Goal: Task Accomplishment & Management: Use online tool/utility

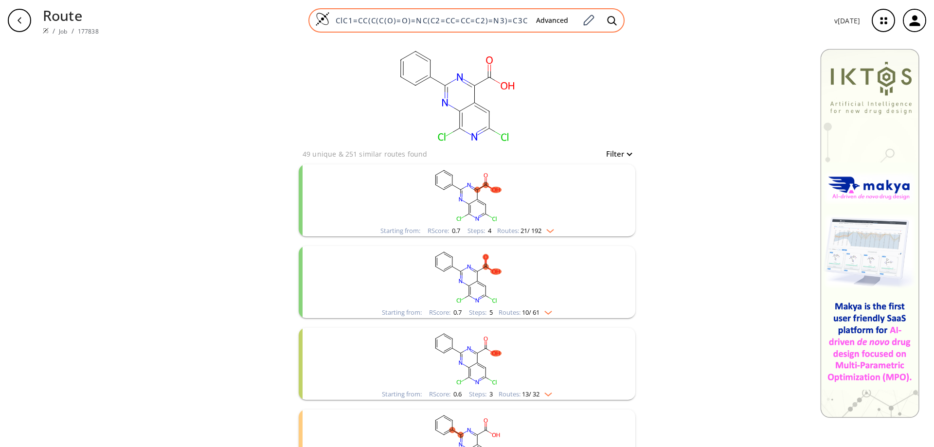
click at [326, 16] on img at bounding box center [322, 19] width 15 height 15
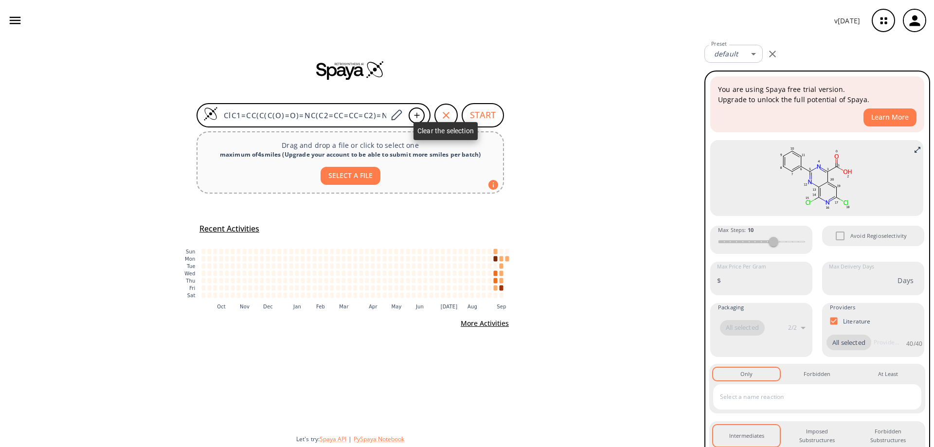
click at [443, 111] on icon "button" at bounding box center [446, 115] width 12 height 12
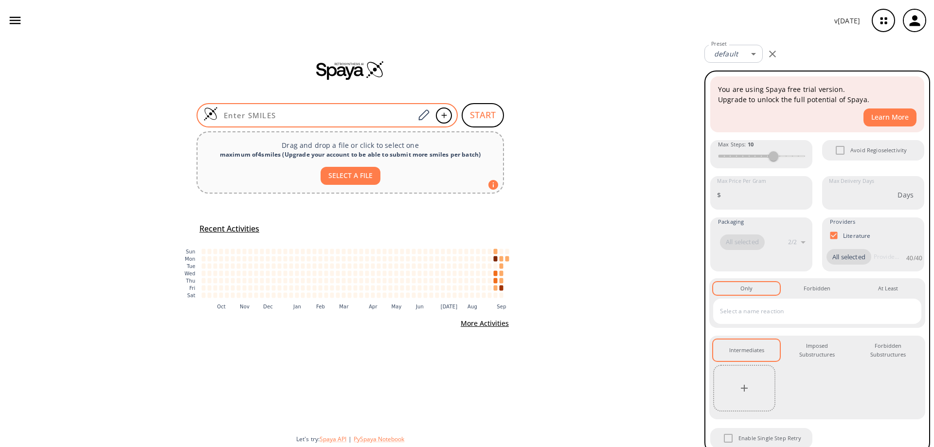
click at [321, 118] on input at bounding box center [316, 115] width 197 height 10
paste input "O=C(/C(C#N)=C/N(C)C)N(CC1)CCN1C2=CC(OCC#C)=CC=C2"
type input "O=C(/C(C#N)=C/N(C)C)N(CC1)CCN1C2=CC(OCC#C)=CC=C2"
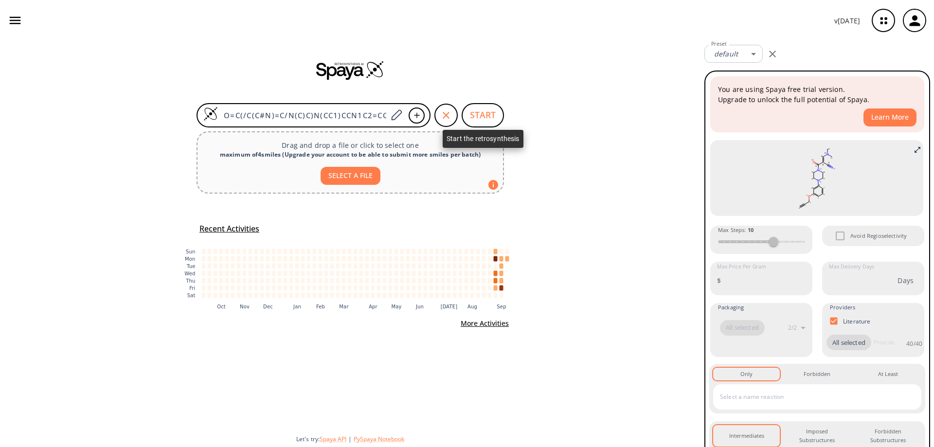
click at [490, 109] on button "START" at bounding box center [483, 115] width 42 height 24
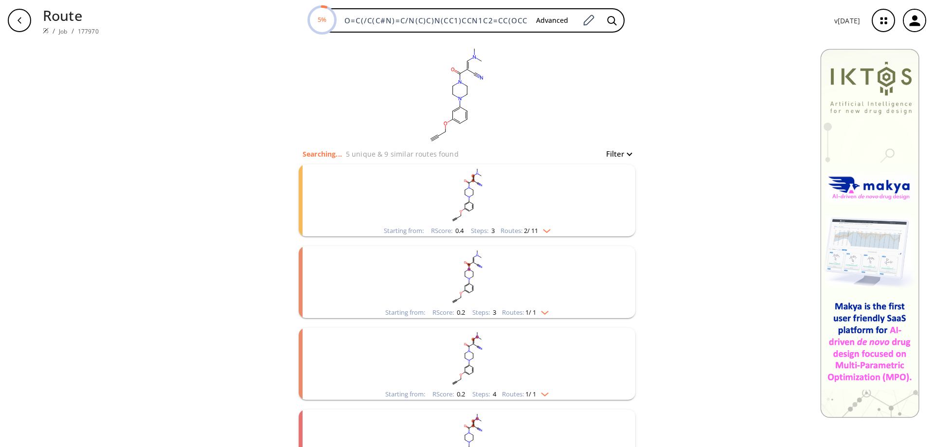
click at [473, 274] on icon "clusters" at bounding box center [473, 274] width 0 height 5
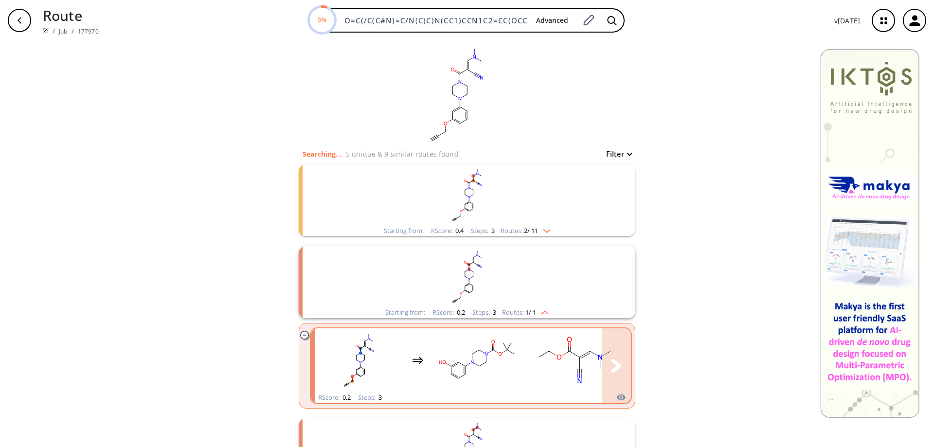
click at [510, 348] on rect "clusters" at bounding box center [478, 360] width 88 height 61
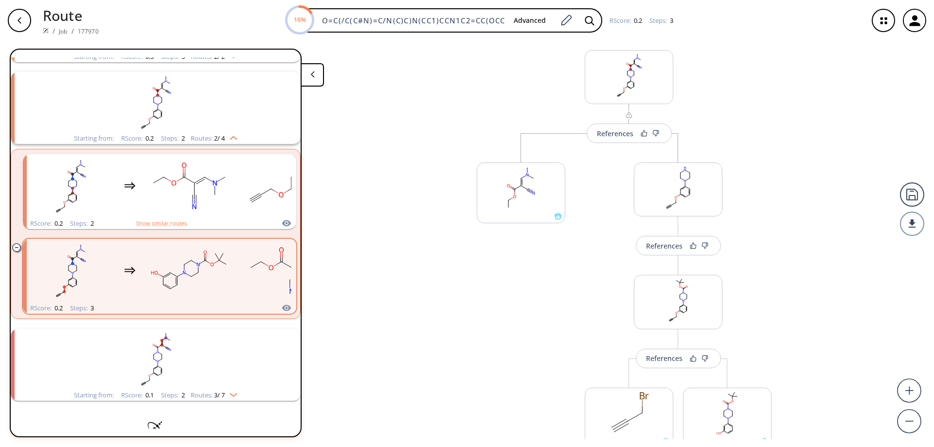
scroll to position [8, 0]
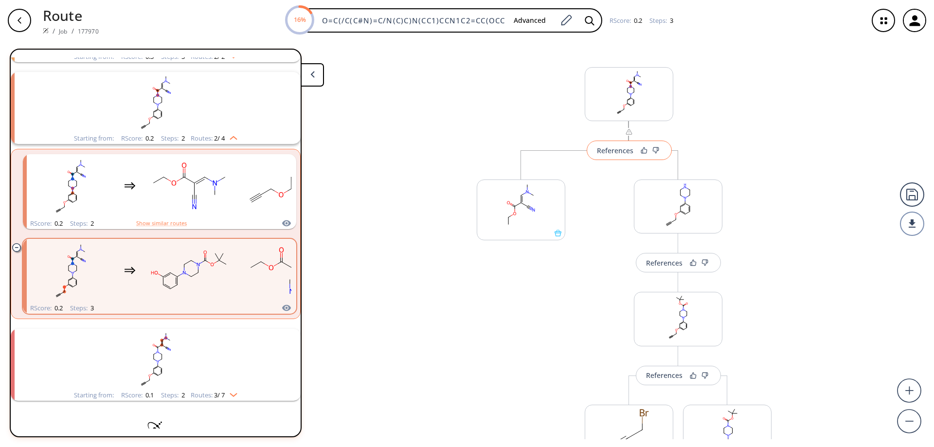
click at [609, 147] on div "References" at bounding box center [615, 150] width 36 height 6
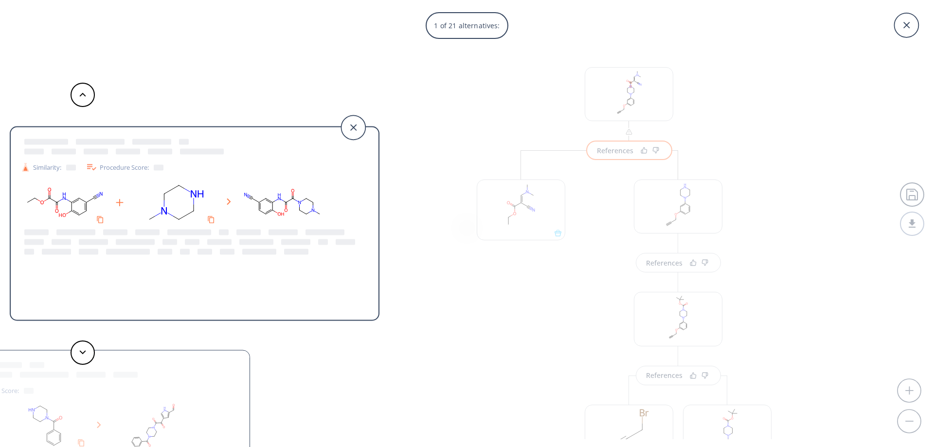
scroll to position [0, 0]
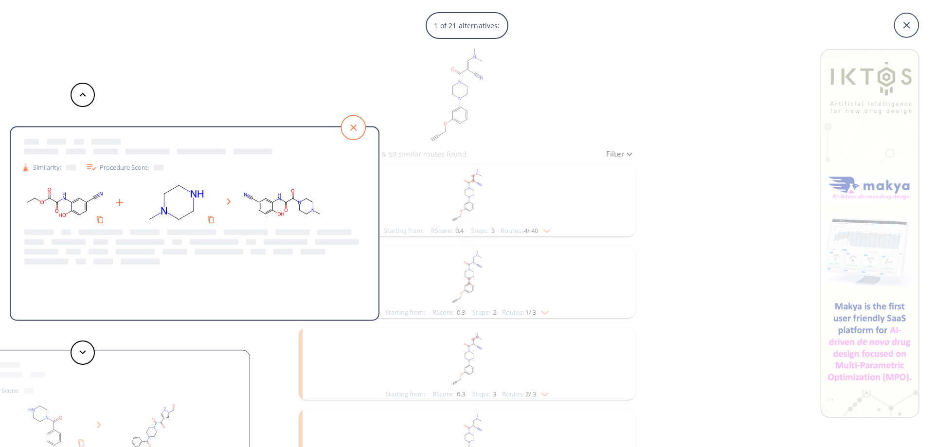
click at [356, 124] on icon at bounding box center [353, 127] width 24 height 24
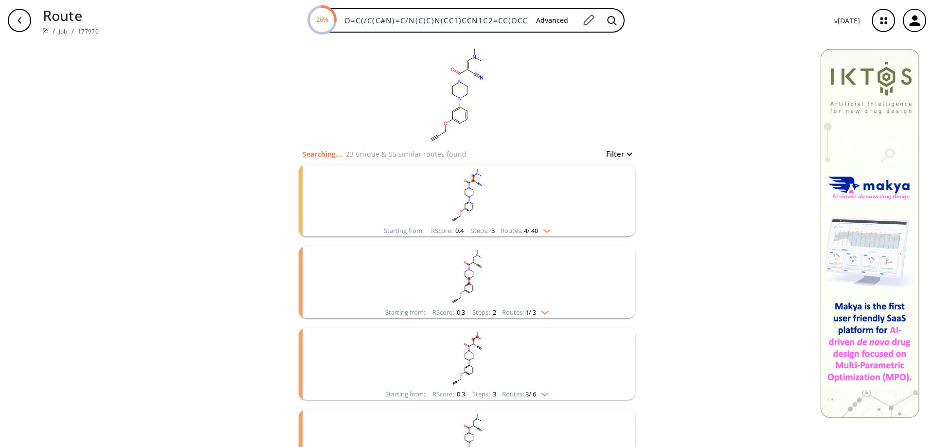
click at [477, 352] on rect "clusters" at bounding box center [467, 358] width 253 height 61
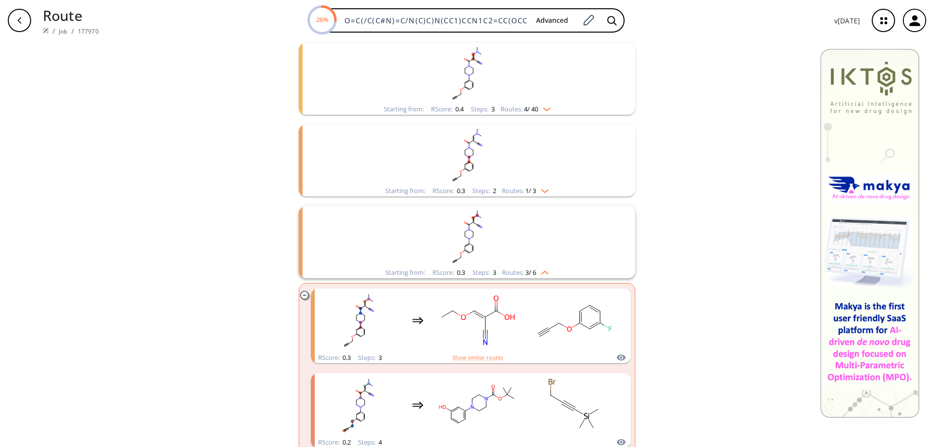
scroll to position [195, 0]
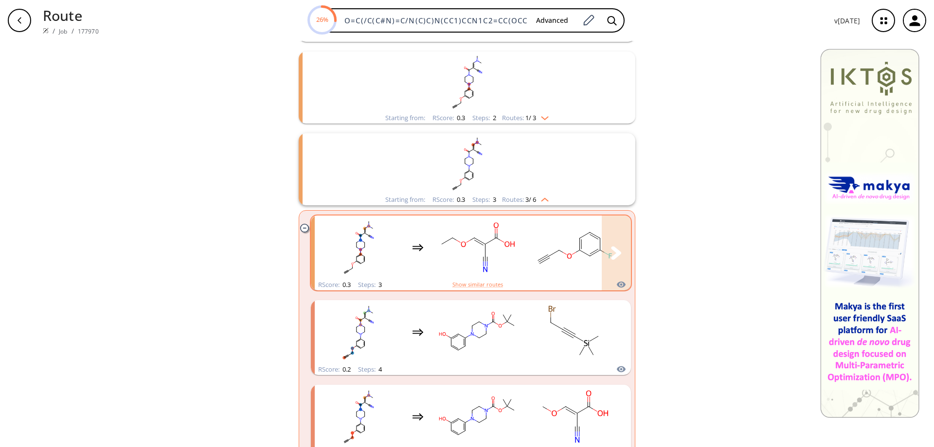
click at [561, 238] on rect "clusters" at bounding box center [575, 247] width 88 height 61
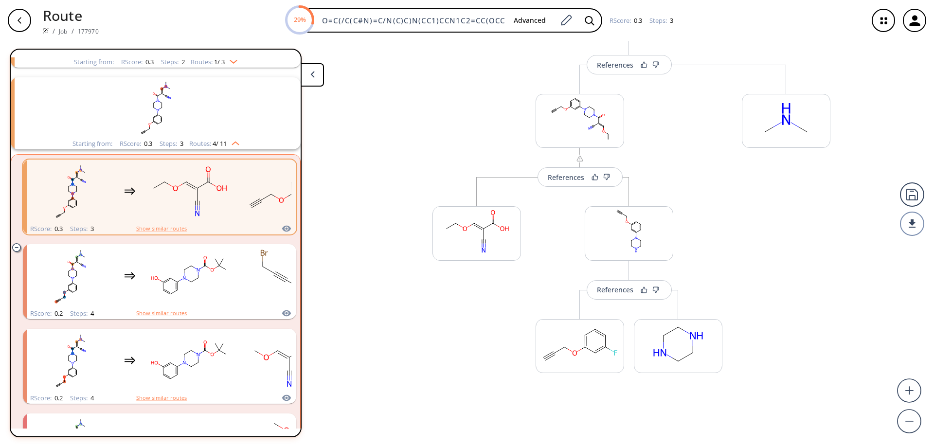
scroll to position [97, 0]
click at [512, 257] on icon at bounding box center [513, 256] width 7 height 7
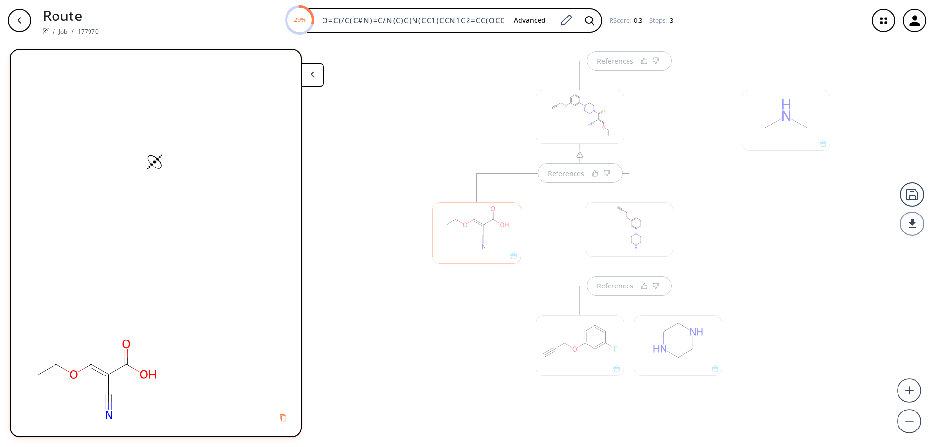
scroll to position [112, 0]
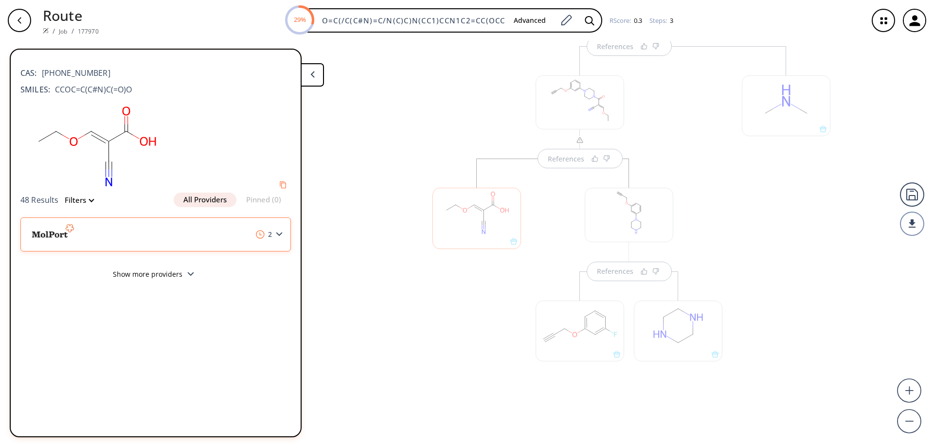
click at [278, 228] on div "2" at bounding box center [155, 234] width 271 height 34
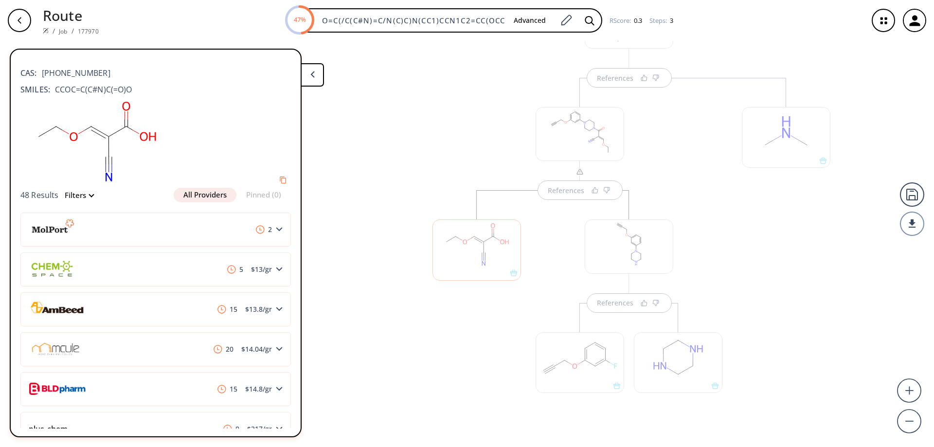
scroll to position [63, 0]
click at [307, 73] on button at bounding box center [312, 74] width 23 height 23
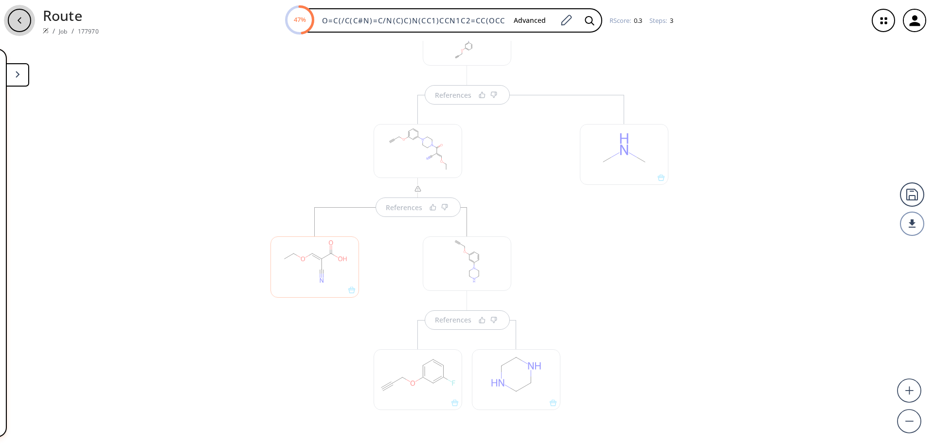
click at [20, 25] on div "button" at bounding box center [19, 20] width 23 height 23
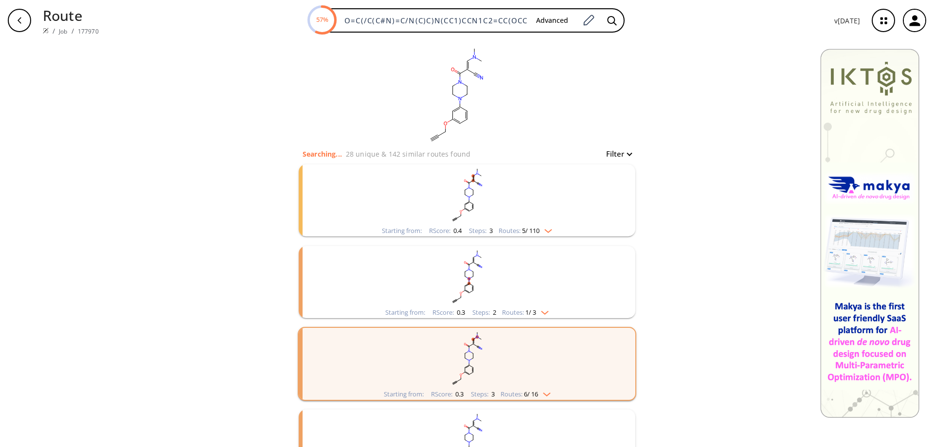
click at [472, 345] on ellipse "clusters" at bounding box center [473, 344] width 3 height 3
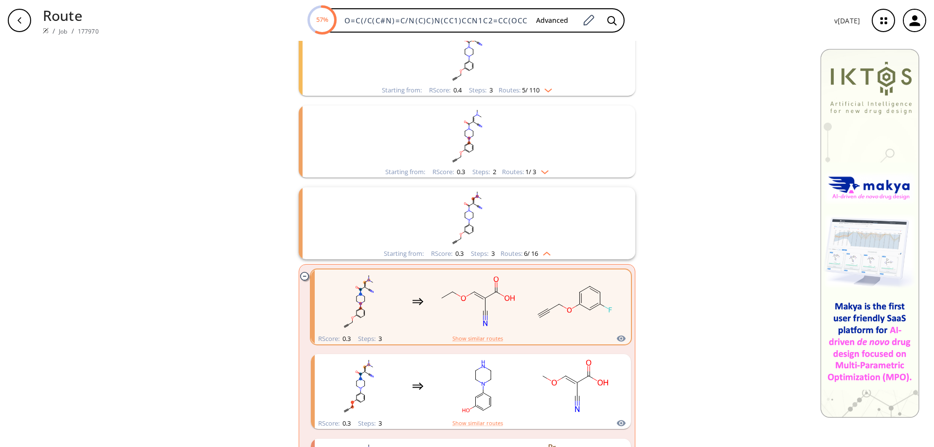
scroll to position [146, 0]
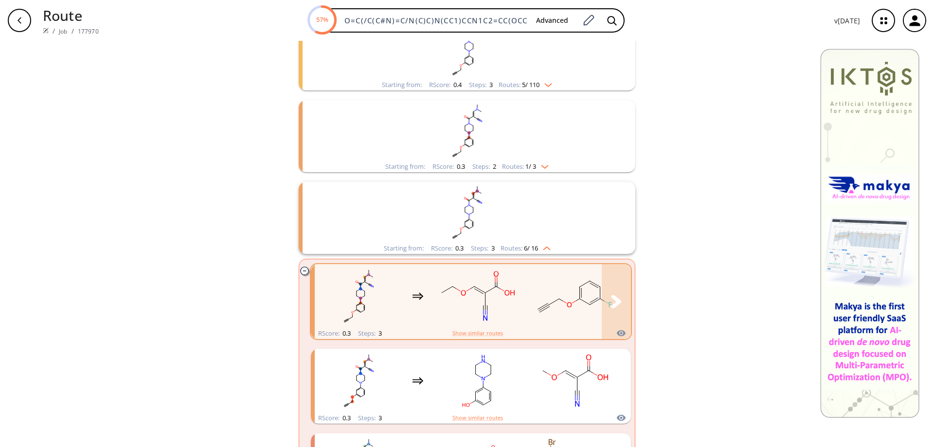
click at [504, 289] on rect "clusters" at bounding box center [478, 296] width 88 height 61
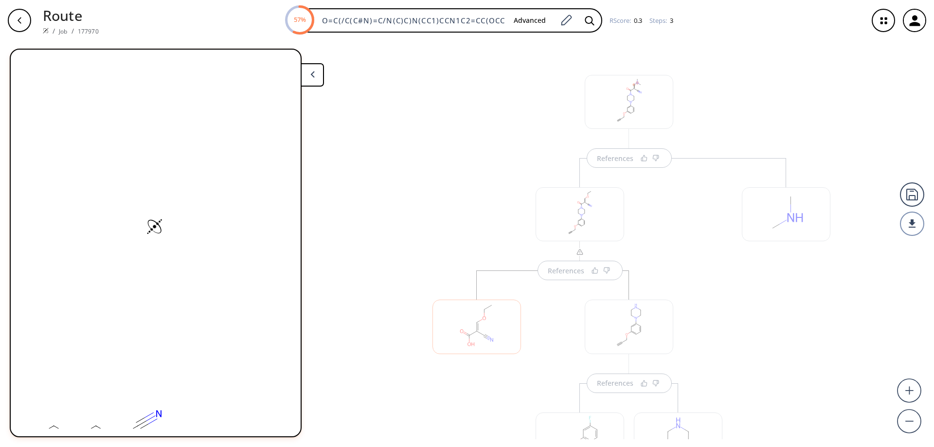
click at [682, 197] on div "References References" at bounding box center [580, 341] width 314 height 367
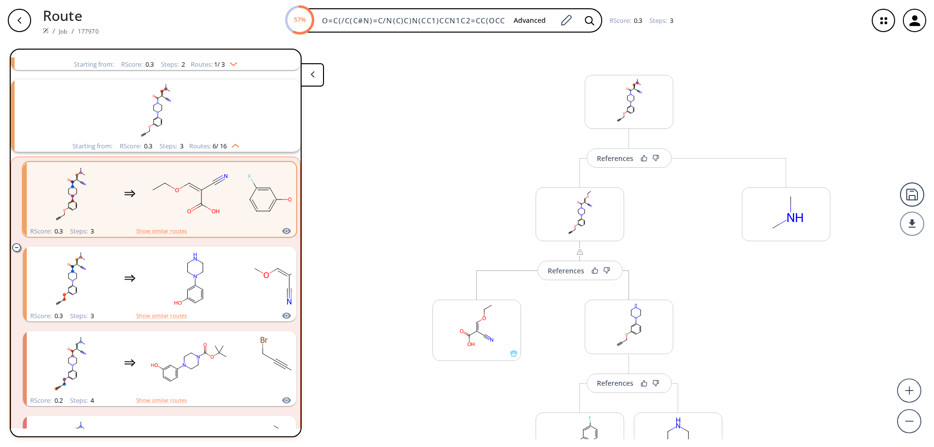
scroll to position [186, 0]
click at [622, 159] on div "References" at bounding box center [615, 158] width 36 height 6
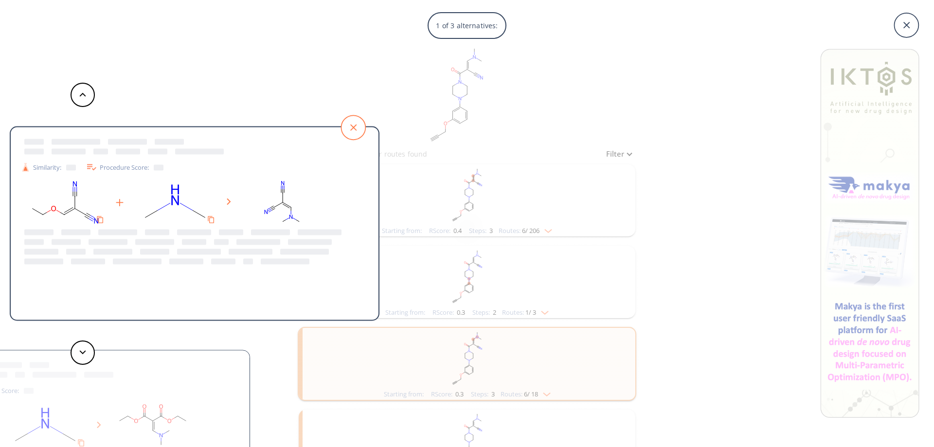
click at [358, 126] on icon at bounding box center [353, 127] width 24 height 24
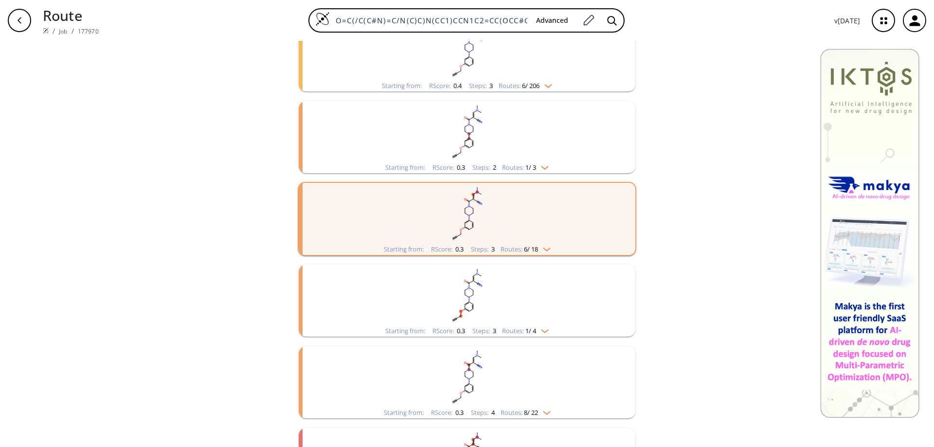
scroll to position [146, 0]
click at [467, 311] on rect "clusters" at bounding box center [467, 294] width 253 height 61
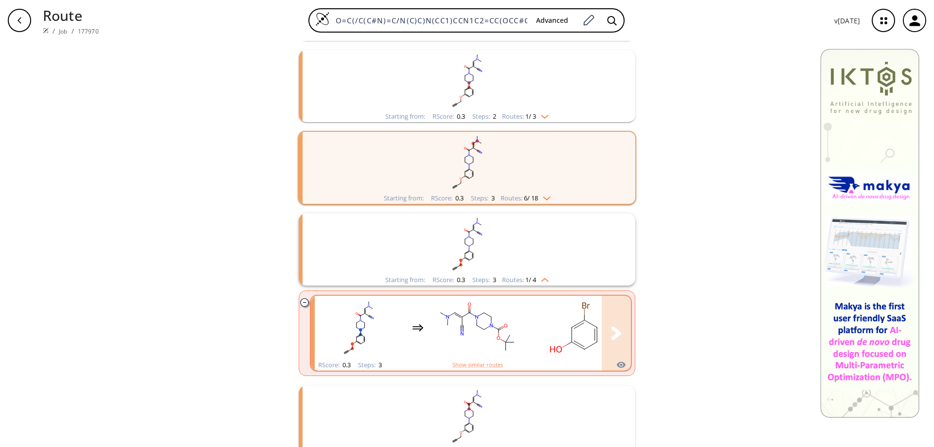
scroll to position [243, 0]
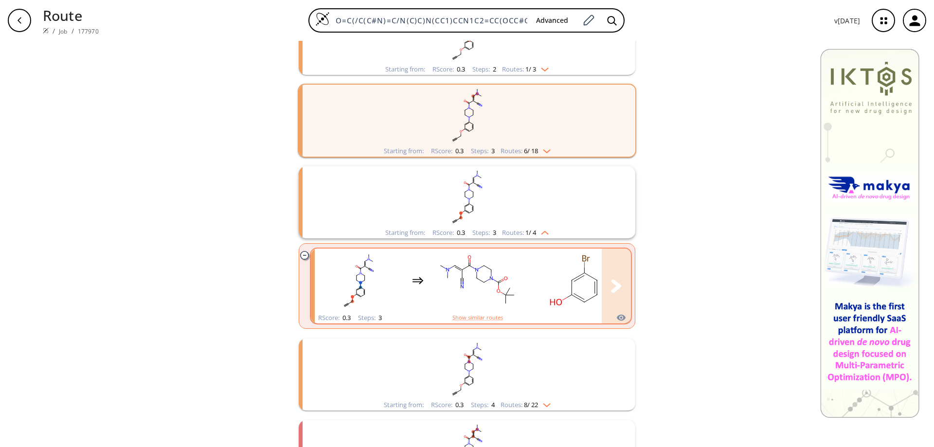
click at [478, 276] on rect "clusters" at bounding box center [478, 280] width 88 height 61
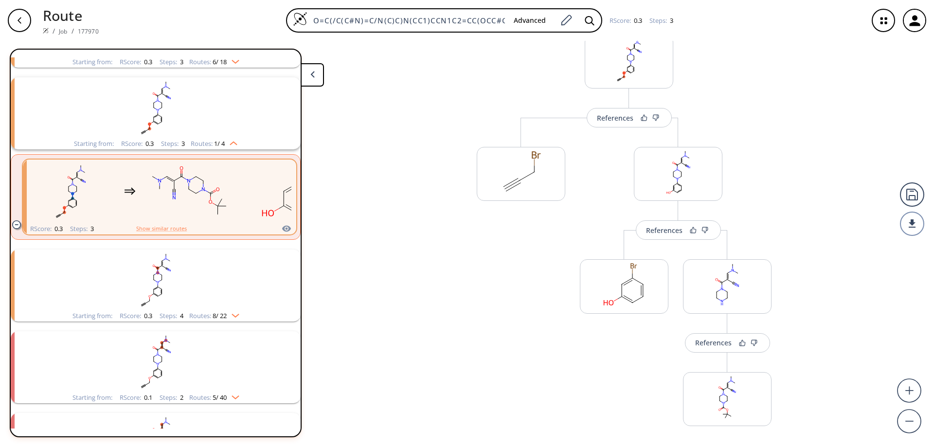
scroll to position [105, 0]
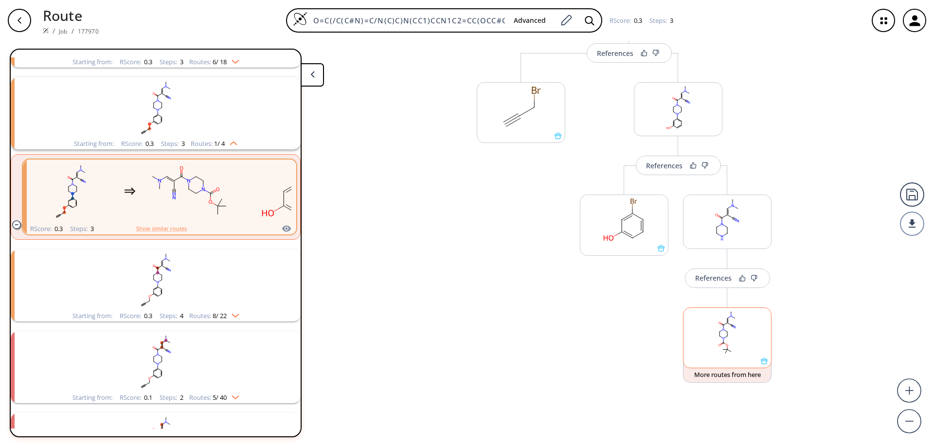
click at [762, 362] on icon at bounding box center [764, 361] width 7 height 7
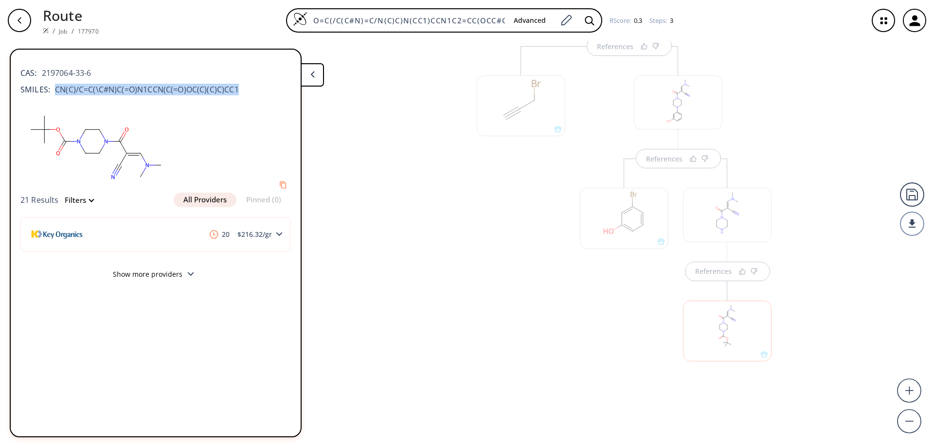
drag, startPoint x: 246, startPoint y: 90, endPoint x: 53, endPoint y: 90, distance: 193.2
click at [53, 90] on div "SMILES: CN(C)/C=C(\C#N)C(=O)N1CCN(C(=O)OC(C)(C)C)CC1" at bounding box center [155, 90] width 271 height 12
copy span "CN(C)/C=C(\C#N)C(=O)N1CCN(C(=O)OC(C)(C)C)CC1"
click at [277, 234] on polygon at bounding box center [279, 235] width 6 height 4
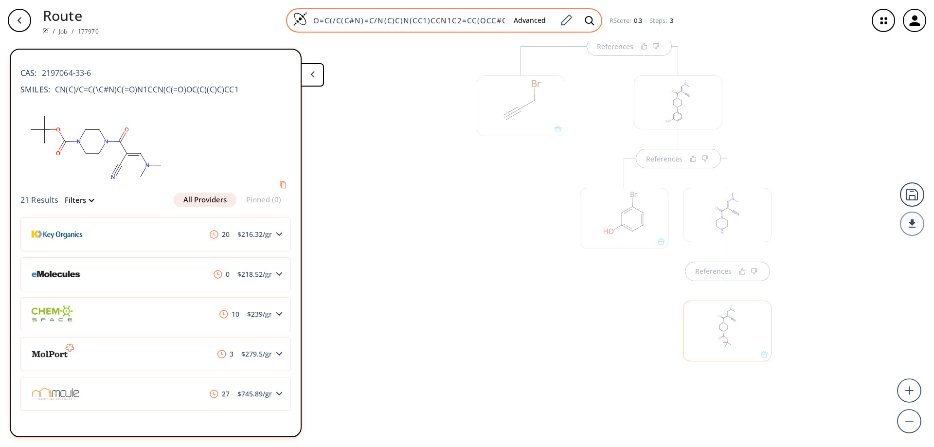
click at [298, 21] on img at bounding box center [300, 19] width 15 height 15
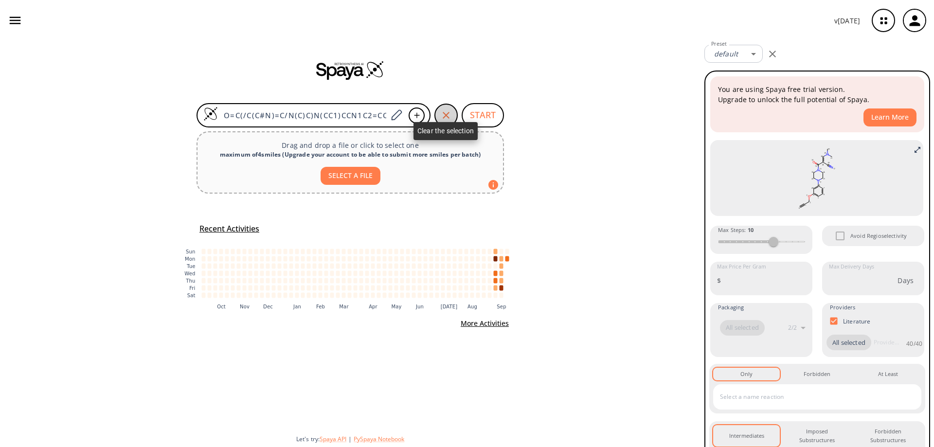
click at [443, 115] on icon "button" at bounding box center [446, 115] width 12 height 12
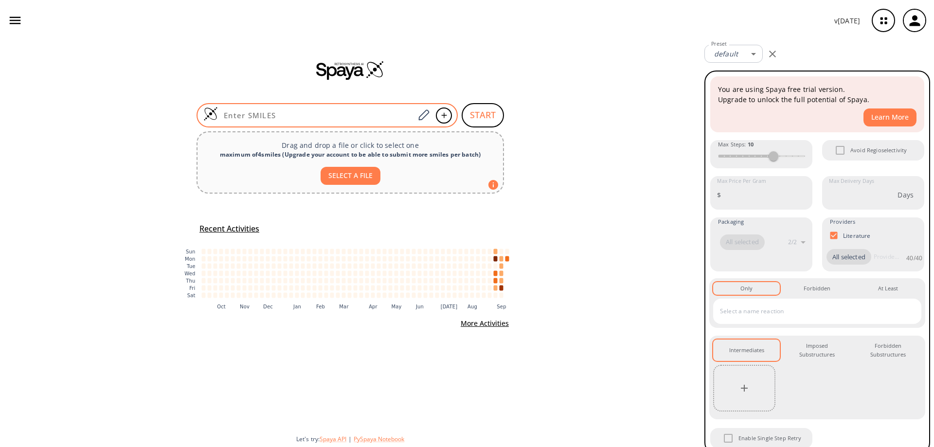
click at [338, 113] on input at bounding box center [316, 115] width 197 height 10
paste input "C#CCOC1=CC=CC(C(SC2CC2)=O)=C1"
type input "C#CCOC1=CC=CC(C(SC2CC2)=O)=C1"
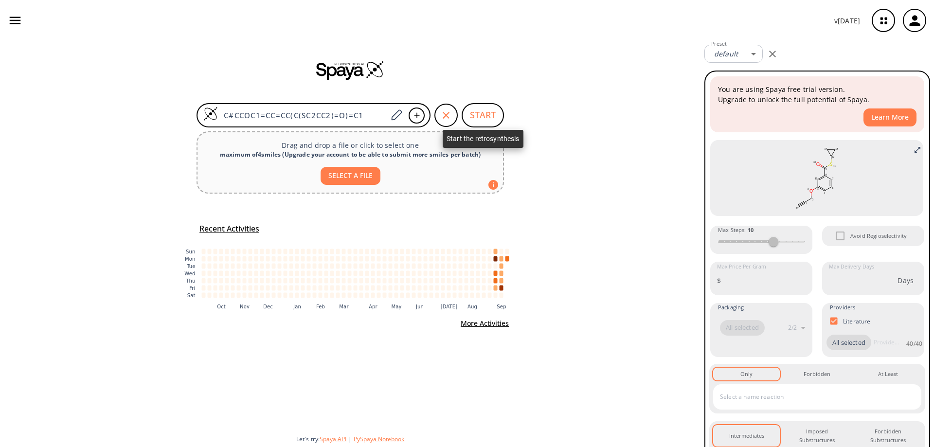
click at [487, 108] on button "START" at bounding box center [483, 115] width 42 height 24
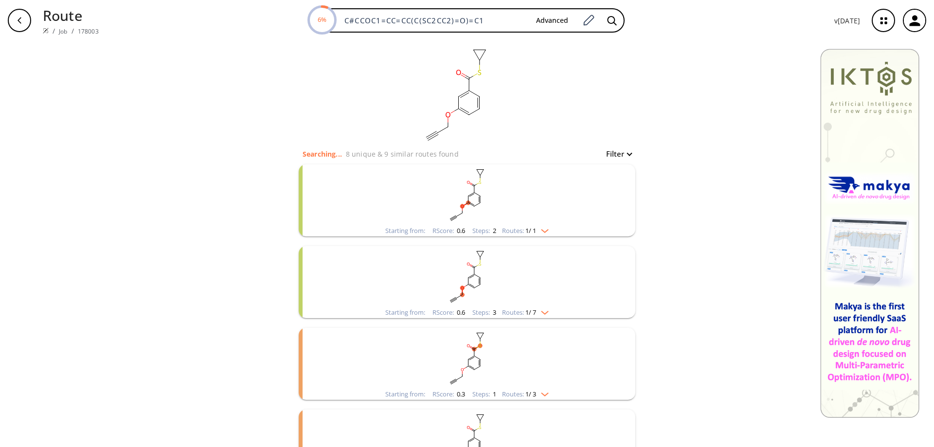
click at [472, 270] on ellipse "clusters" at bounding box center [474, 268] width 4 height 4
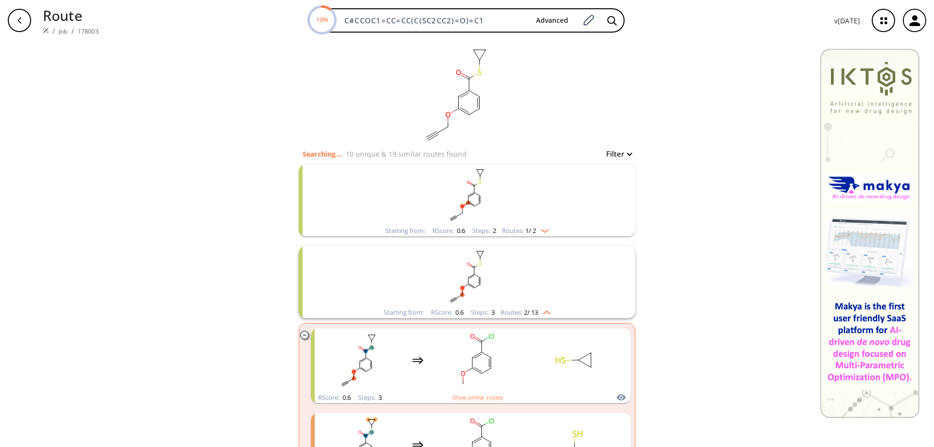
scroll to position [97, 0]
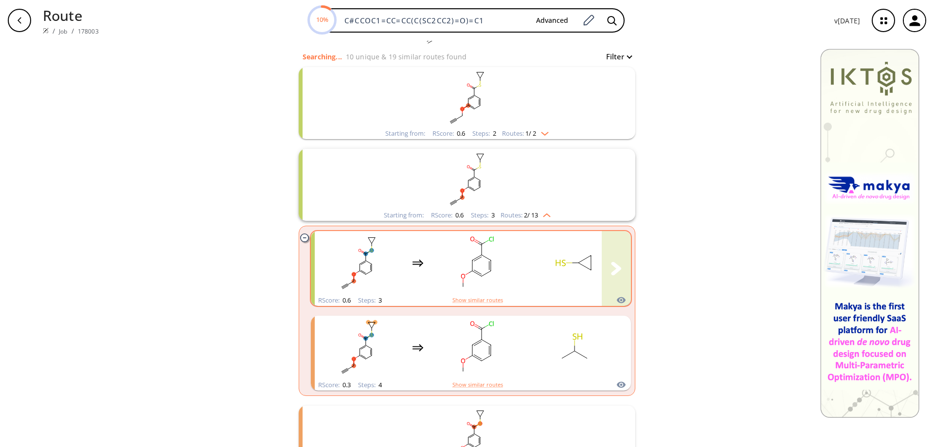
click at [477, 265] on rect "clusters" at bounding box center [478, 263] width 88 height 61
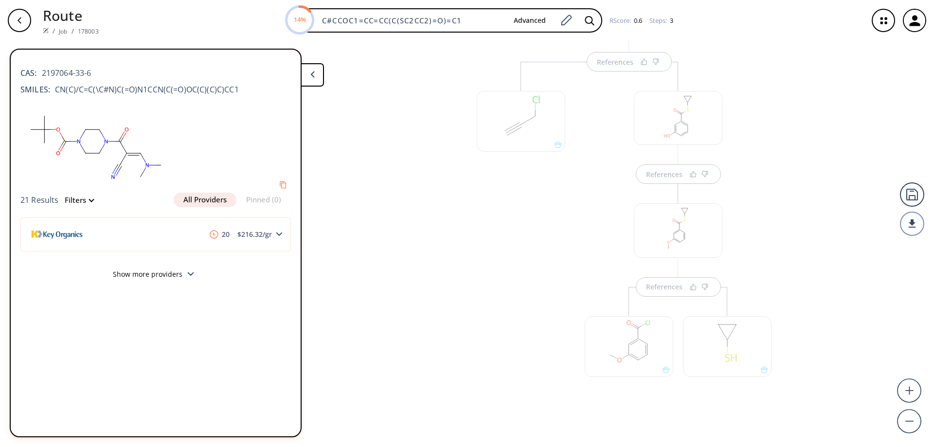
scroll to position [112, 0]
click at [434, 250] on div "References References References" at bounding box center [467, 240] width 934 height 398
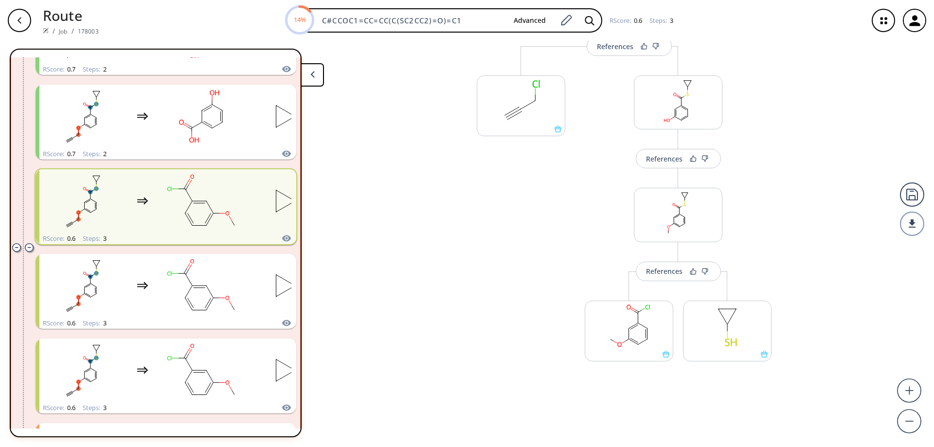
scroll to position [268, 0]
click at [761, 358] on div at bounding box center [727, 331] width 89 height 61
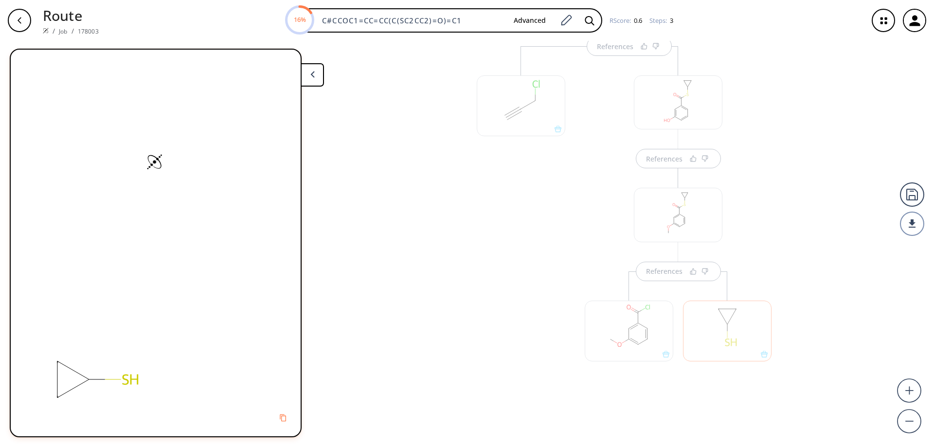
scroll to position [0, 0]
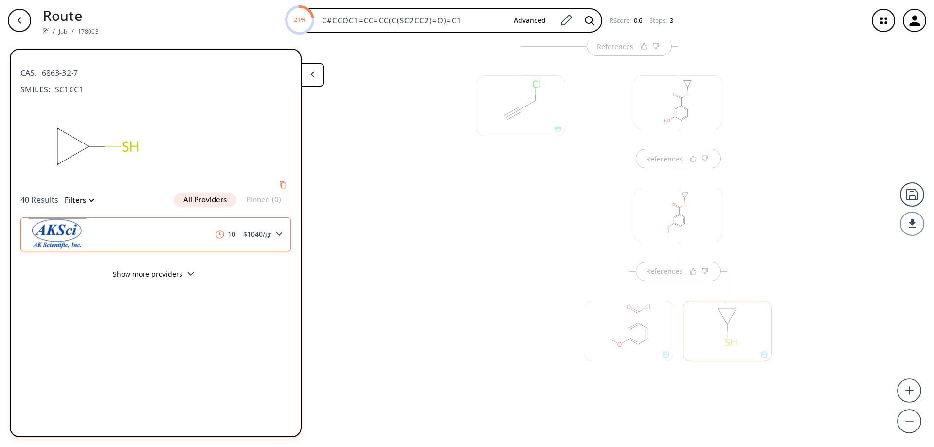
click at [280, 235] on icon at bounding box center [279, 234] width 7 height 4
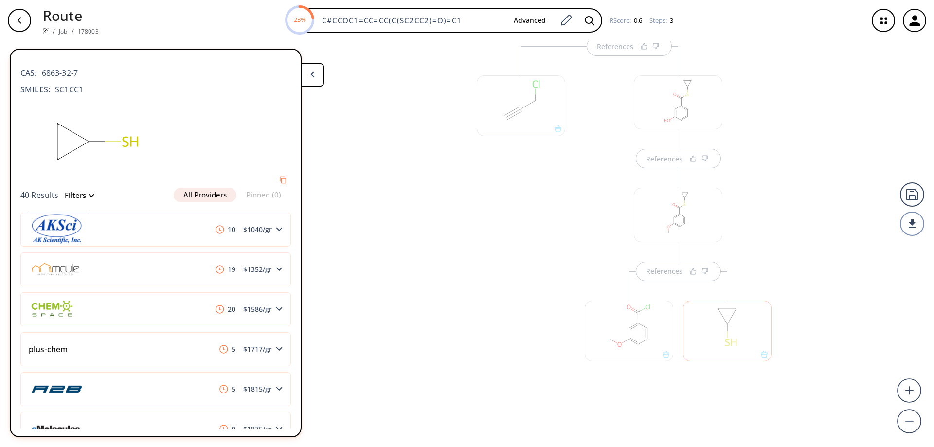
click at [472, 251] on div at bounding box center [521, 233] width 98 height 374
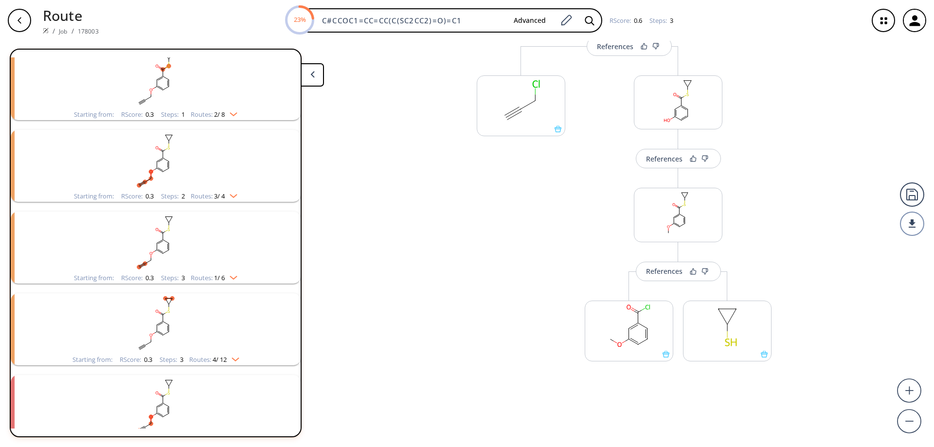
scroll to position [1627, 0]
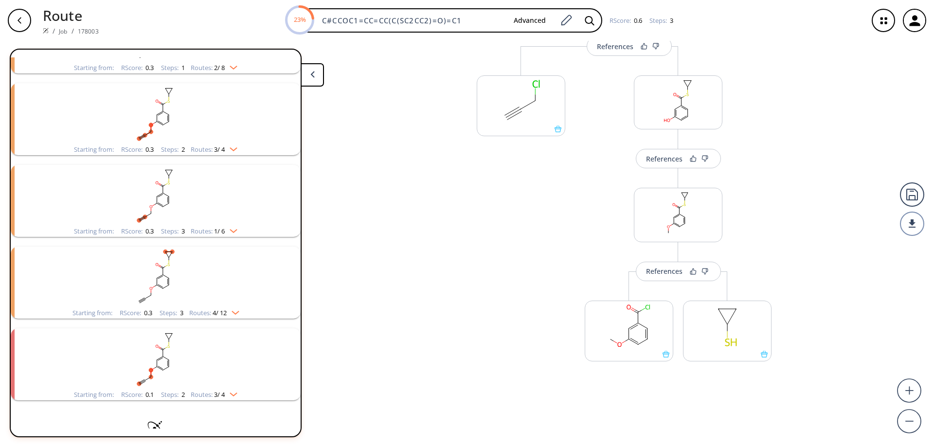
click at [310, 74] on button at bounding box center [312, 74] width 23 height 23
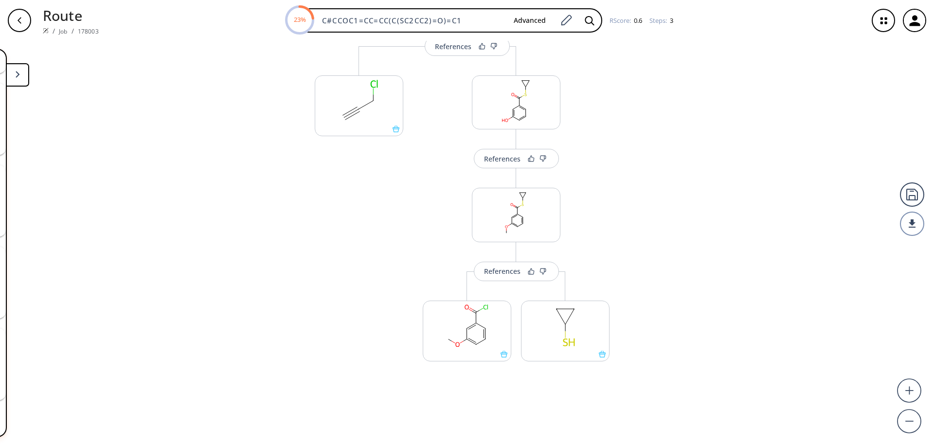
click at [22, 23] on icon "button" at bounding box center [20, 21] width 8 height 8
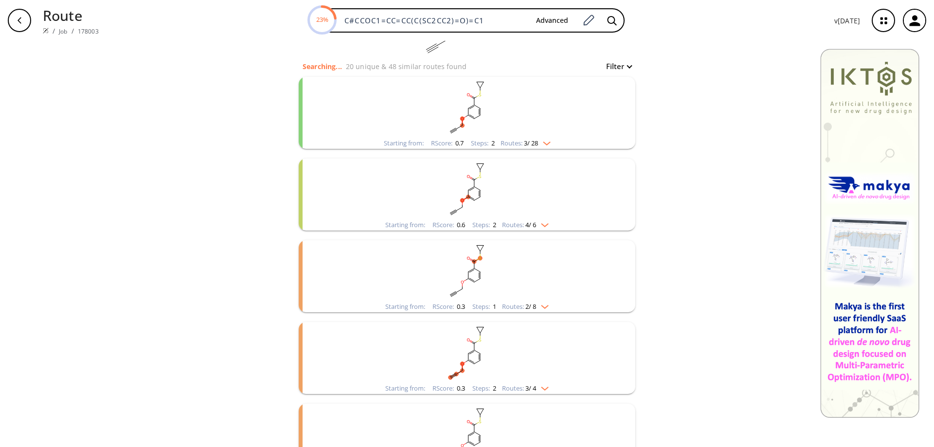
scroll to position [97, 0]
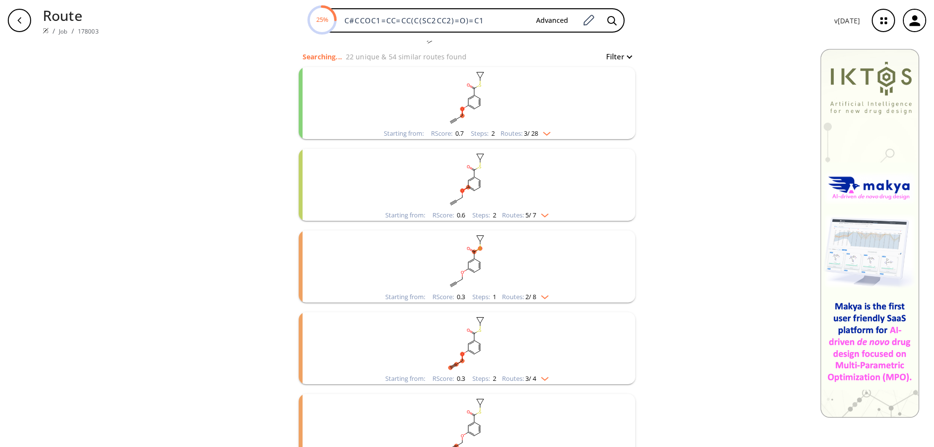
click at [454, 260] on rect "clusters" at bounding box center [467, 261] width 253 height 61
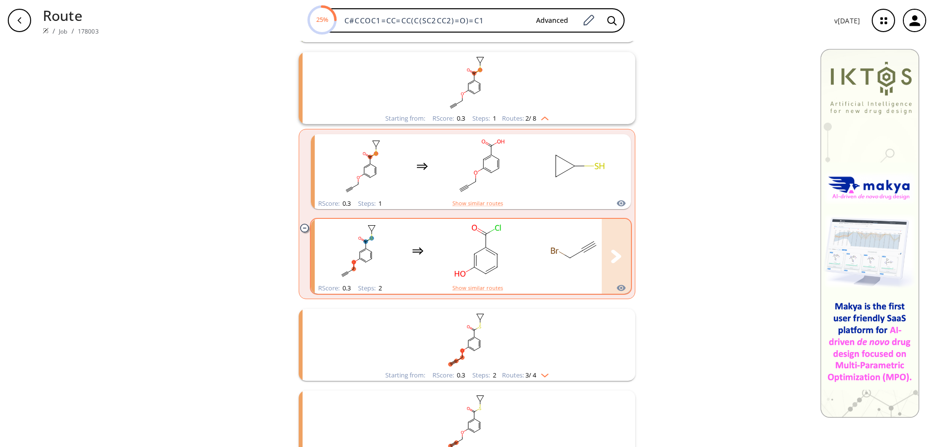
scroll to position [292, 0]
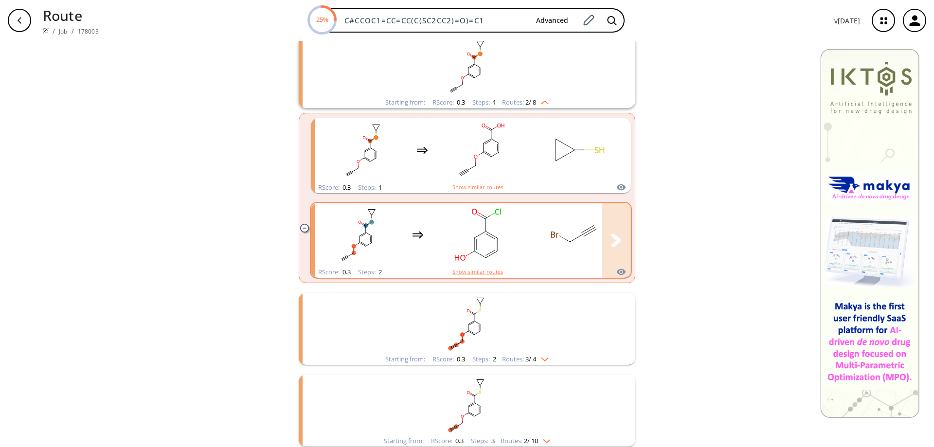
click at [487, 234] on icon "clusters" at bounding box center [492, 235] width 12 height 7
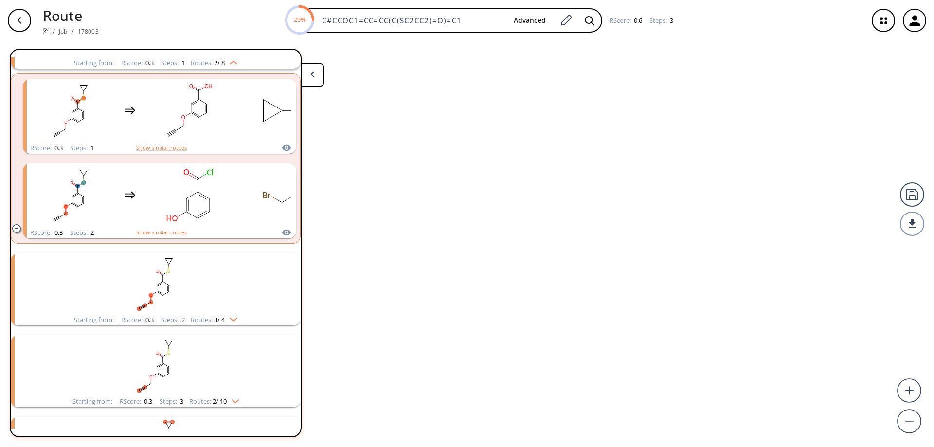
scroll to position [268, 0]
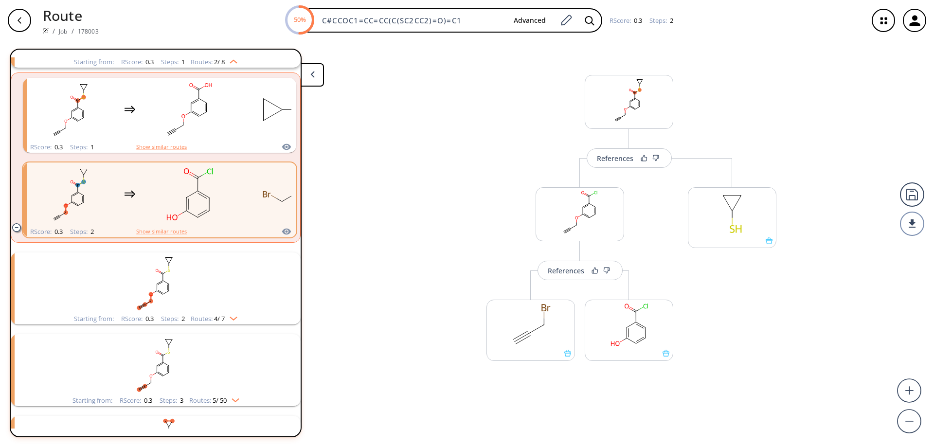
click at [310, 71] on icon at bounding box center [312, 74] width 4 height 7
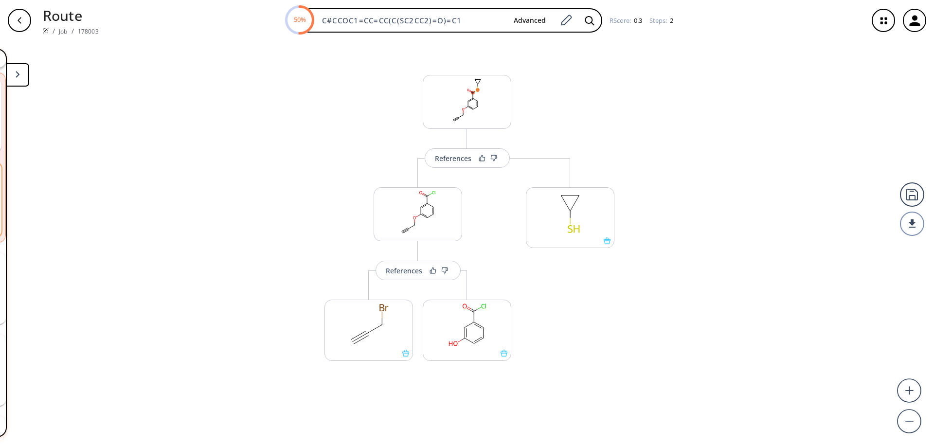
click at [12, 20] on div "button" at bounding box center [19, 20] width 23 height 23
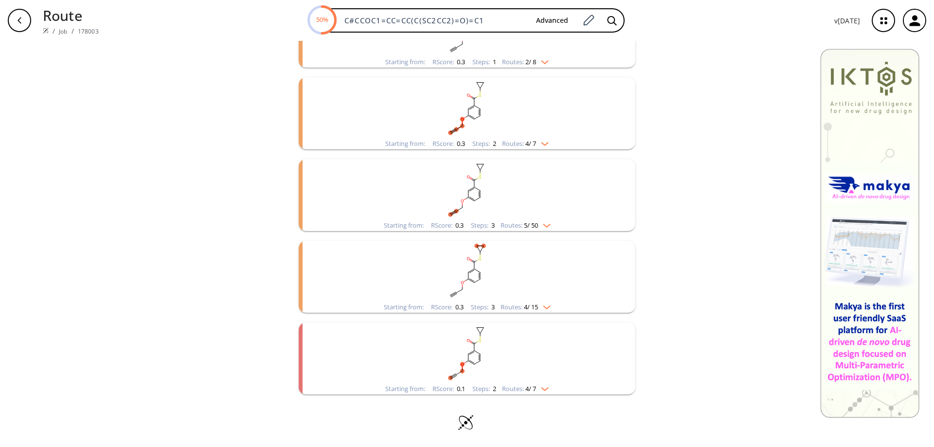
scroll to position [333, 0]
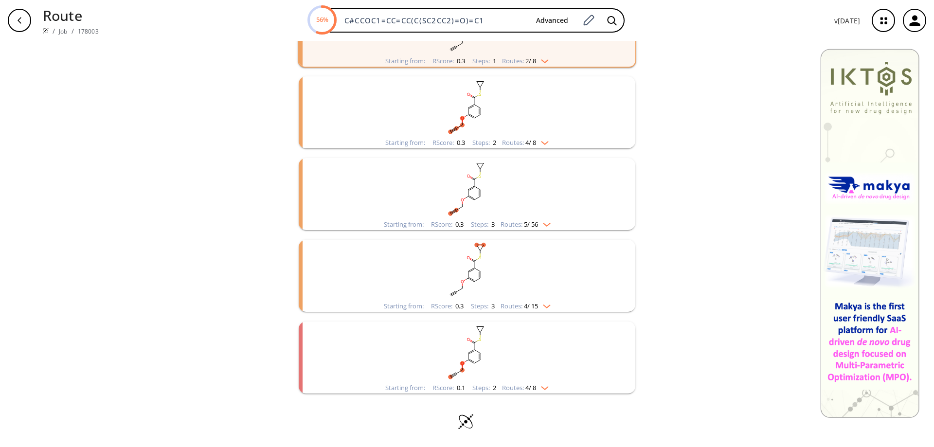
click at [470, 273] on rect "clusters" at bounding box center [467, 270] width 253 height 61
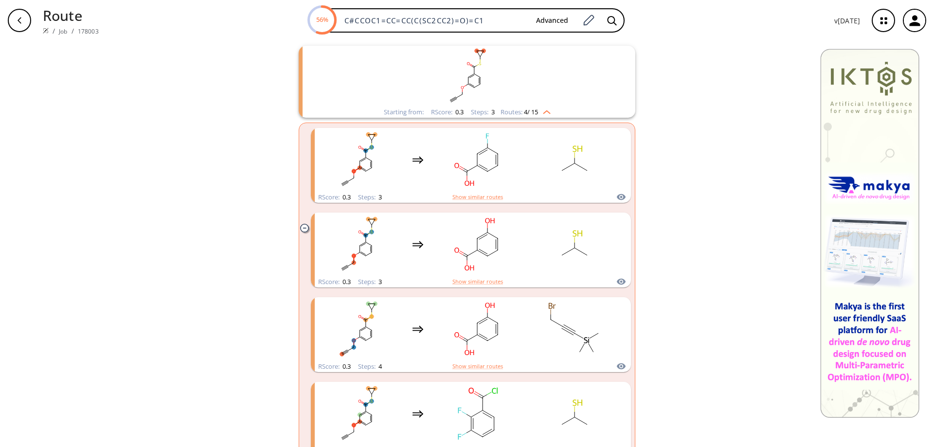
scroll to position [528, 0]
click at [480, 90] on rect "clusters" at bounding box center [467, 75] width 253 height 61
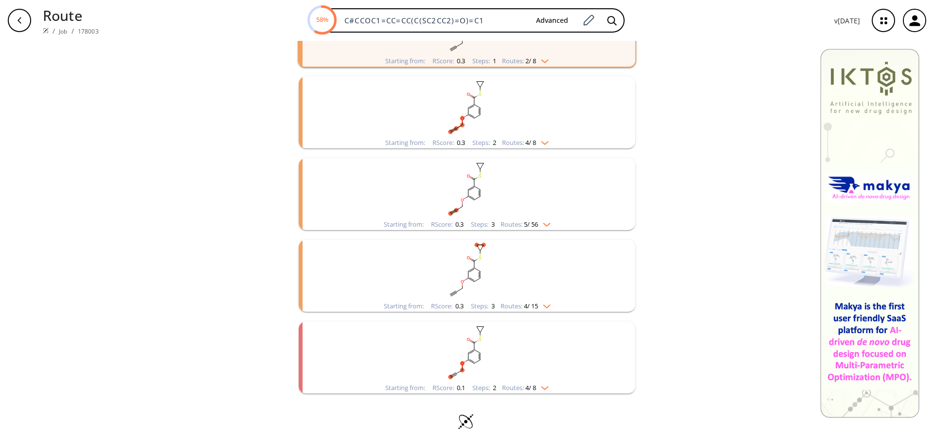
scroll to position [333, 0]
click at [474, 251] on rect "clusters" at bounding box center [467, 270] width 253 height 61
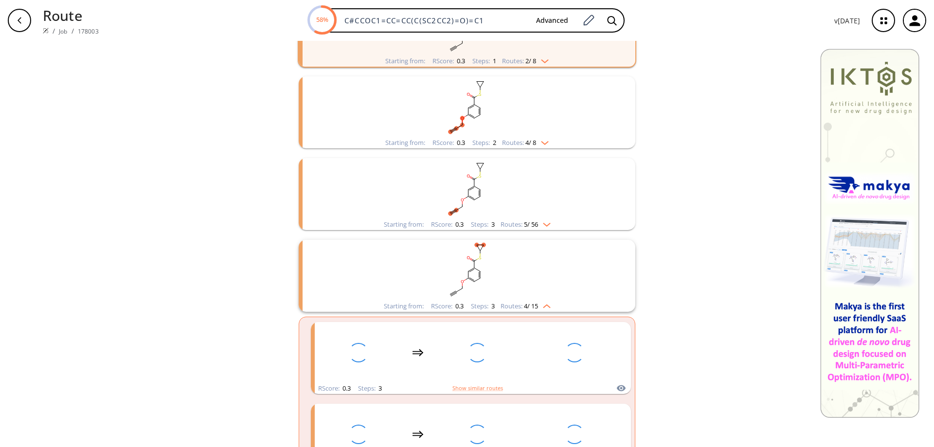
scroll to position [528, 0]
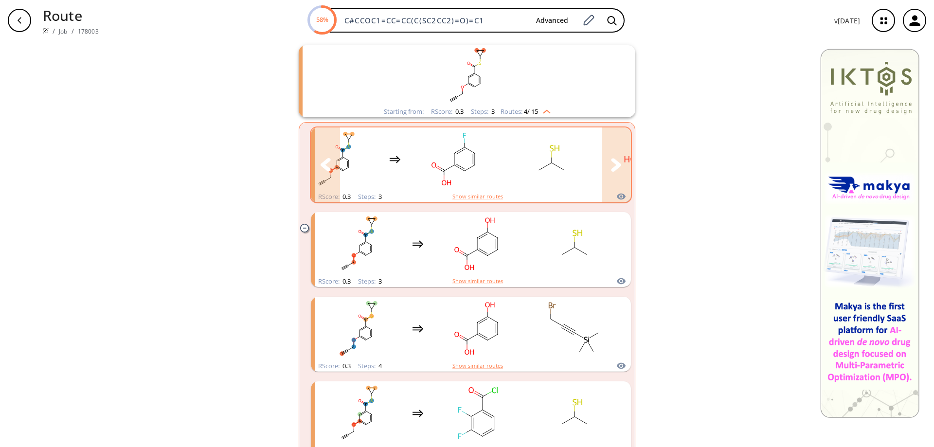
click at [615, 160] on icon "clusters" at bounding box center [616, 165] width 11 height 14
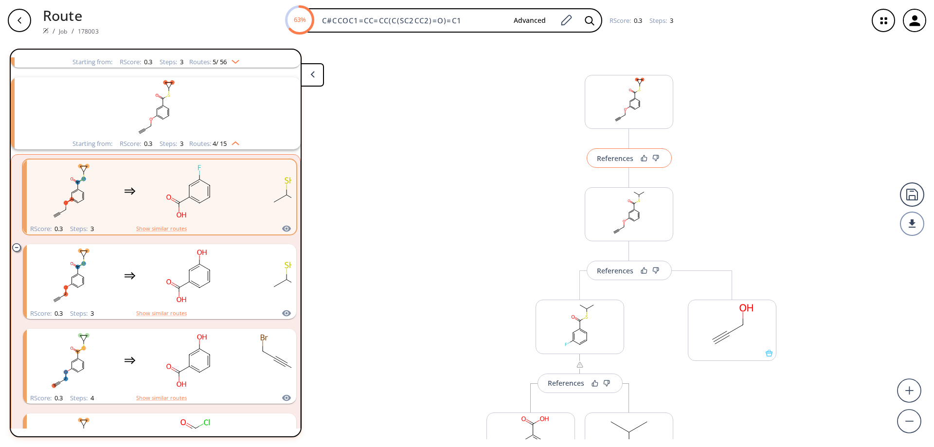
click at [618, 160] on div "References" at bounding box center [615, 158] width 36 height 6
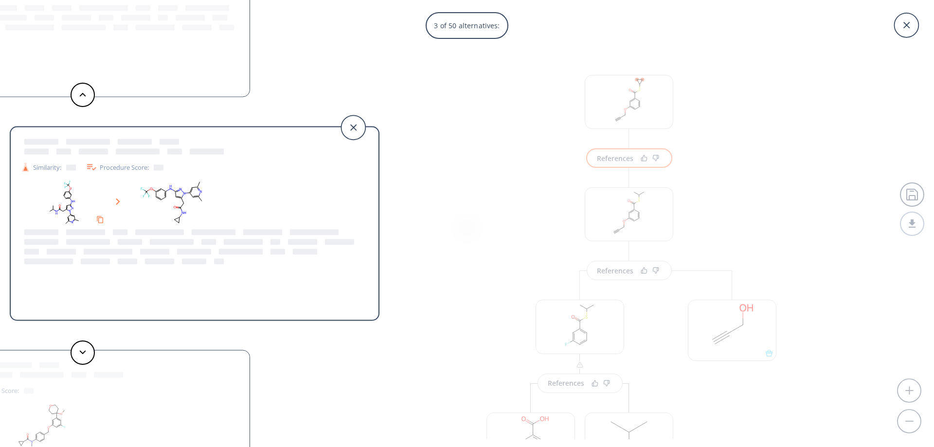
click at [177, 195] on rect at bounding box center [172, 203] width 88 height 50
click at [181, 196] on rect at bounding box center [172, 203] width 88 height 50
click at [524, 227] on div "5 of 50 alternatives: Similarity: Procedure Score: Similarity: Procedure Score:…" at bounding box center [467, 223] width 934 height 447
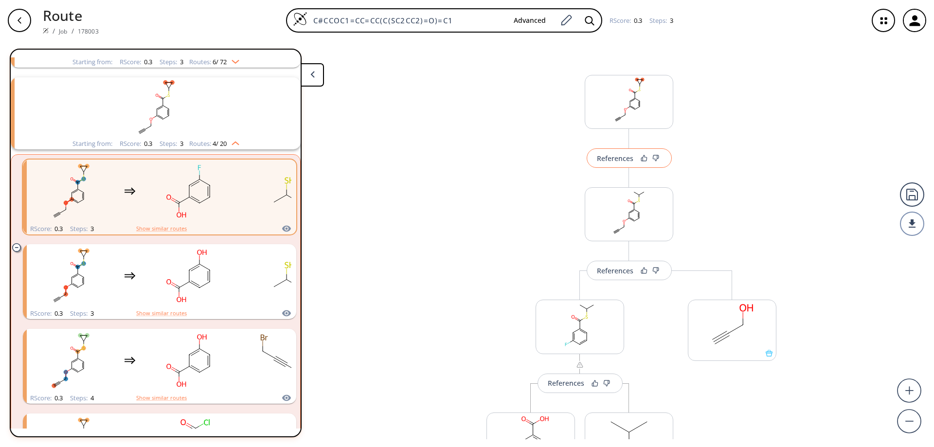
click at [622, 162] on div "References" at bounding box center [615, 158] width 36 height 6
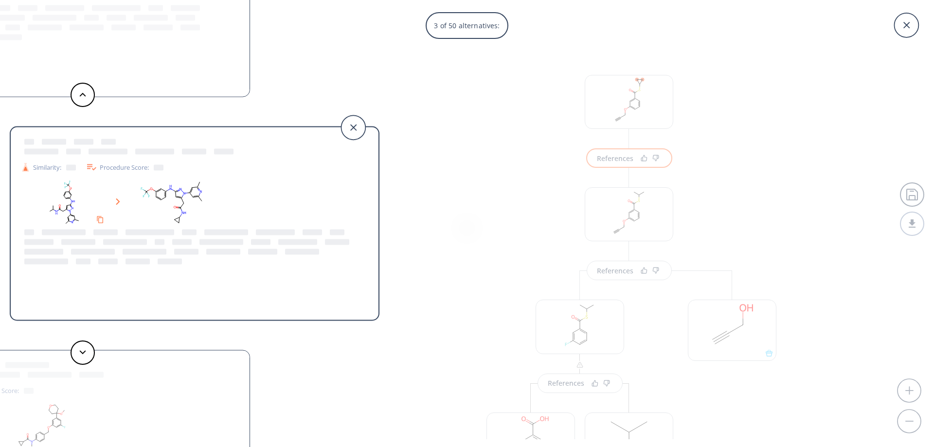
click at [181, 194] on rect at bounding box center [172, 203] width 88 height 50
click at [117, 203] on icon at bounding box center [118, 202] width 4 height 7
click at [153, 196] on rect at bounding box center [172, 203] width 88 height 50
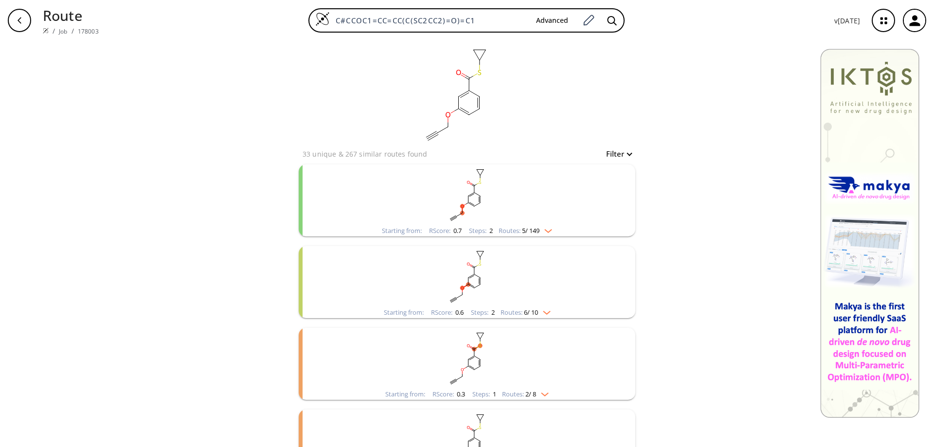
scroll to position [195, 0]
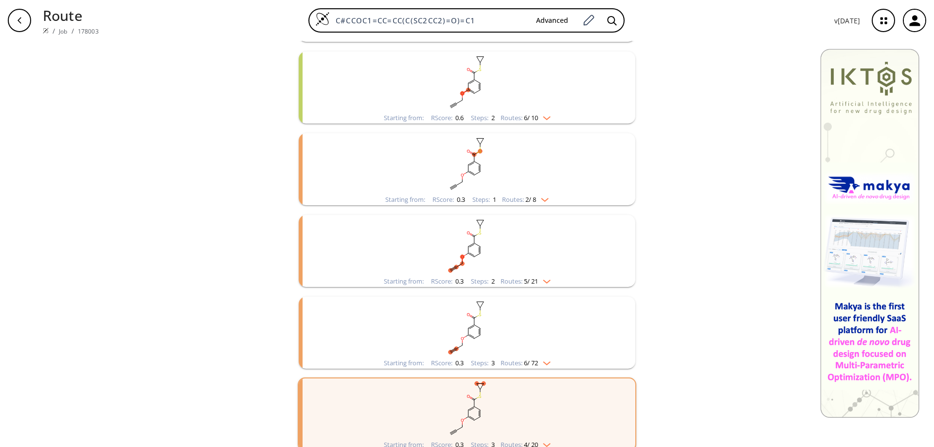
click at [473, 254] on rect "clusters" at bounding box center [467, 245] width 253 height 61
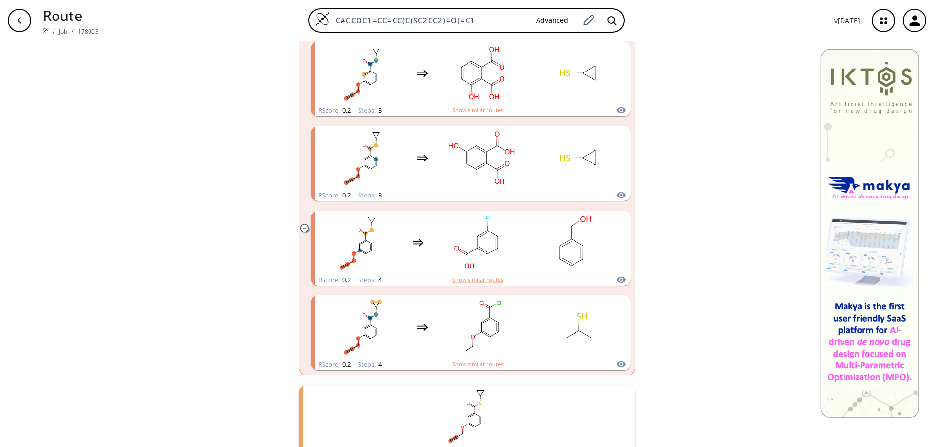
scroll to position [714, 0]
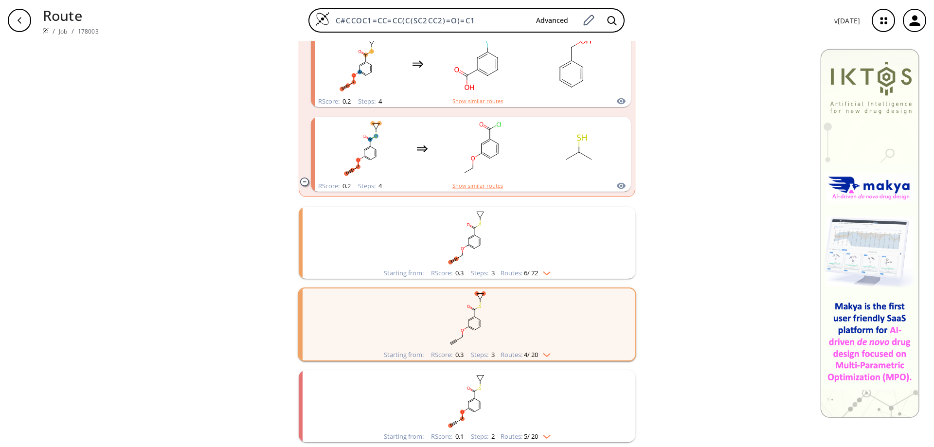
click at [478, 401] on ellipse "clusters" at bounding box center [480, 402] width 4 height 4
click at [458, 238] on rect "clusters" at bounding box center [467, 237] width 253 height 61
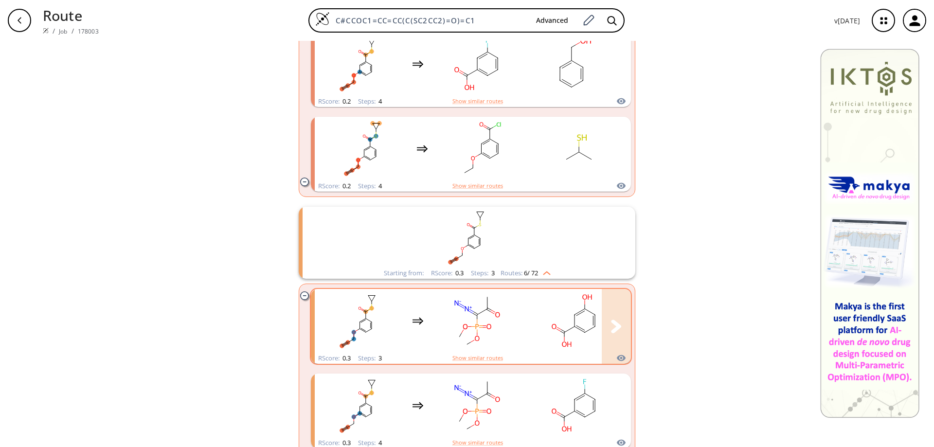
click at [540, 310] on rect "clusters" at bounding box center [575, 320] width 88 height 61
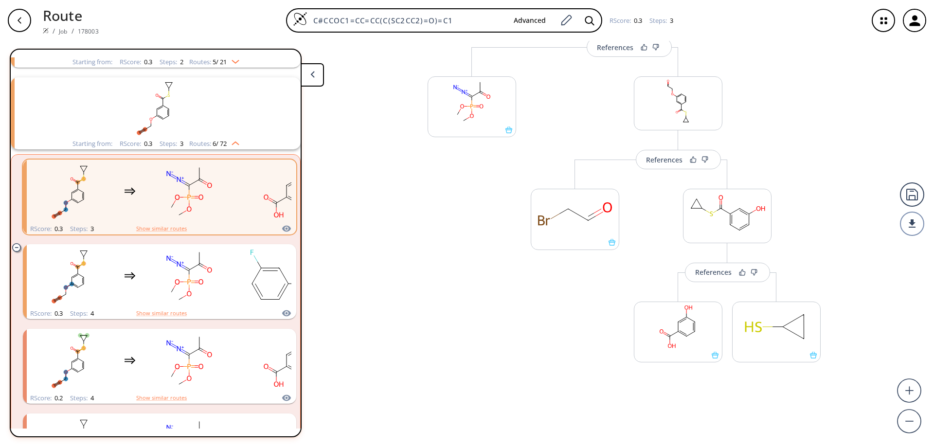
scroll to position [112, 0]
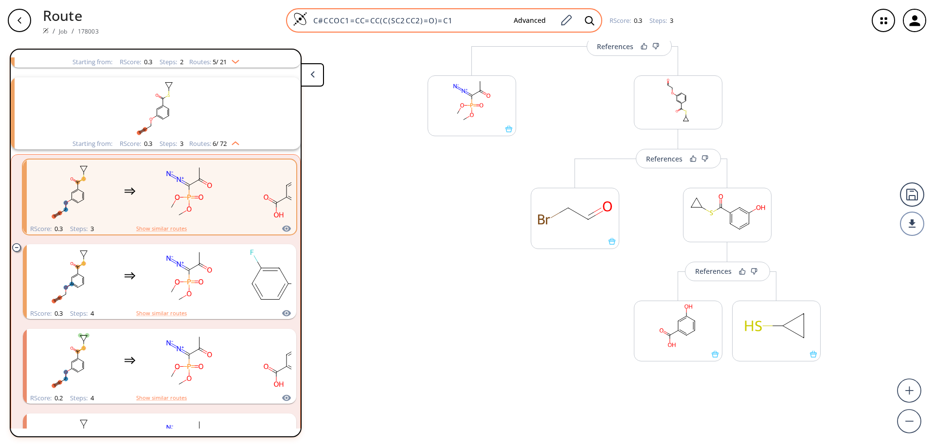
click at [300, 19] on img at bounding box center [300, 19] width 15 height 15
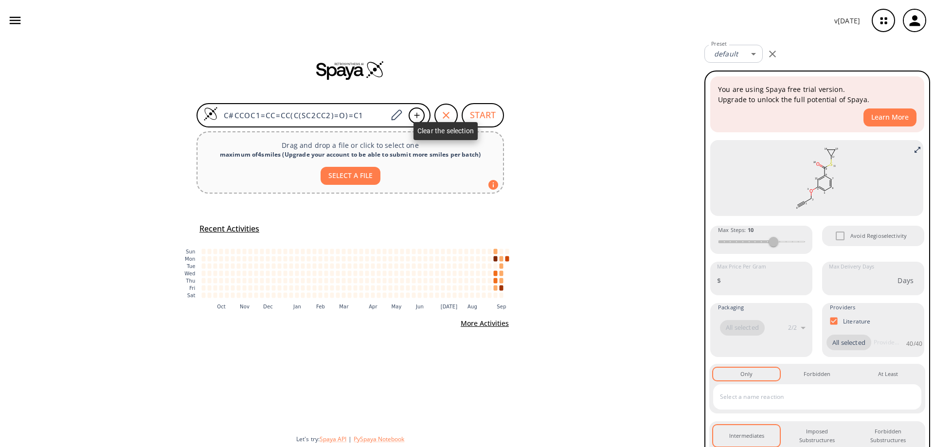
click at [452, 116] on div "button" at bounding box center [445, 115] width 23 height 23
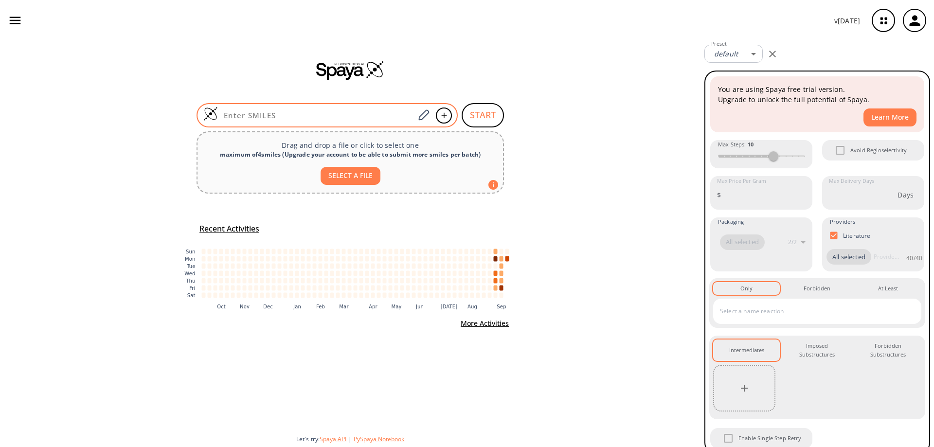
click at [330, 120] on input at bounding box center [316, 115] width 197 height 10
paste input "C#CCOC1=CC=CC(C(SC2(CC2)C)=O)=C1"
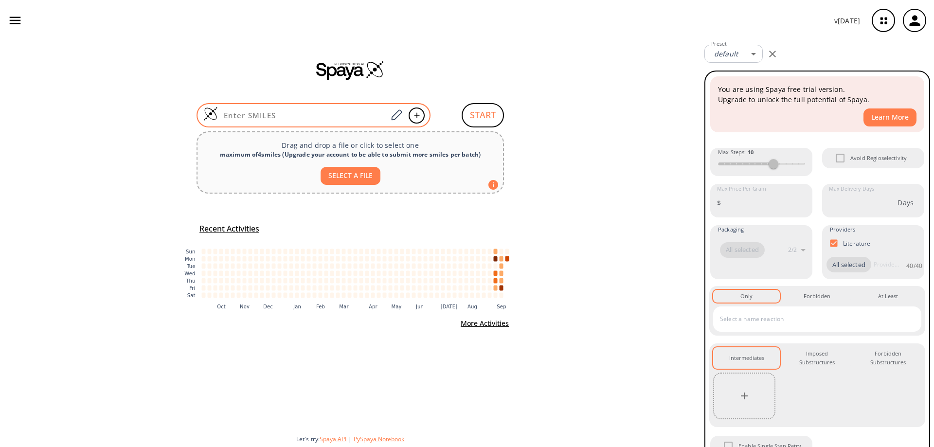
type input "C#CCOC1=CC=CC(C(SC2(CC2)C)=O)=C1"
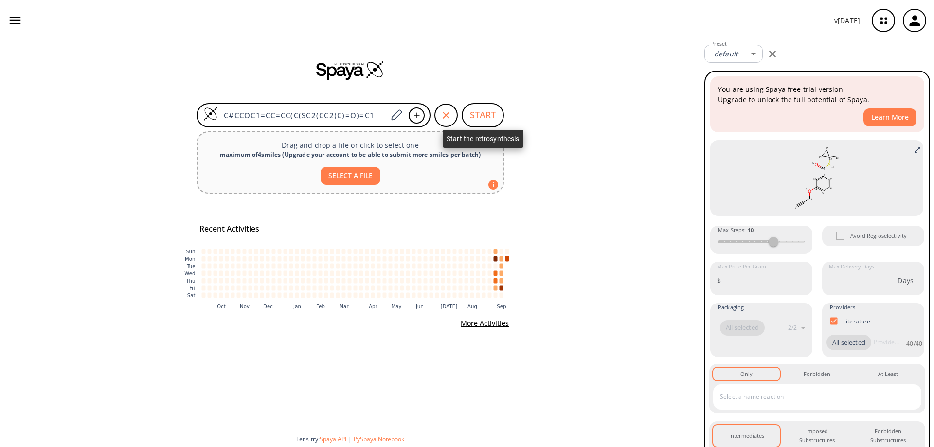
click at [489, 112] on button "START" at bounding box center [483, 115] width 42 height 24
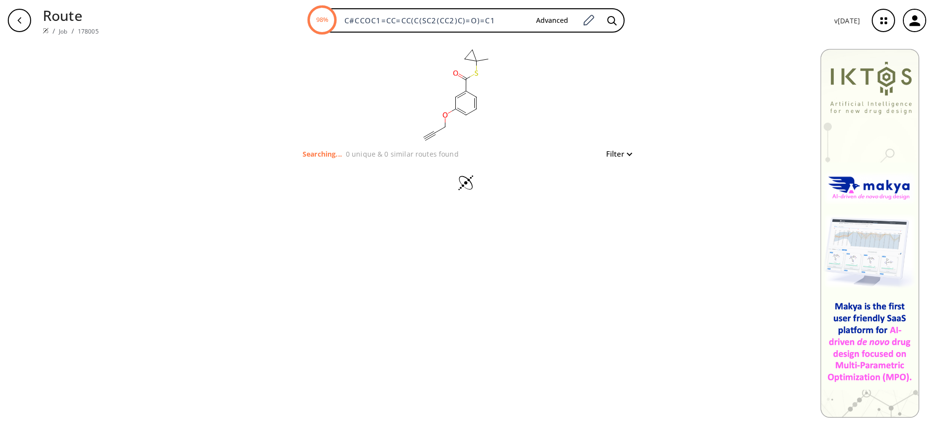
click at [47, 30] on img at bounding box center [46, 31] width 6 height 6
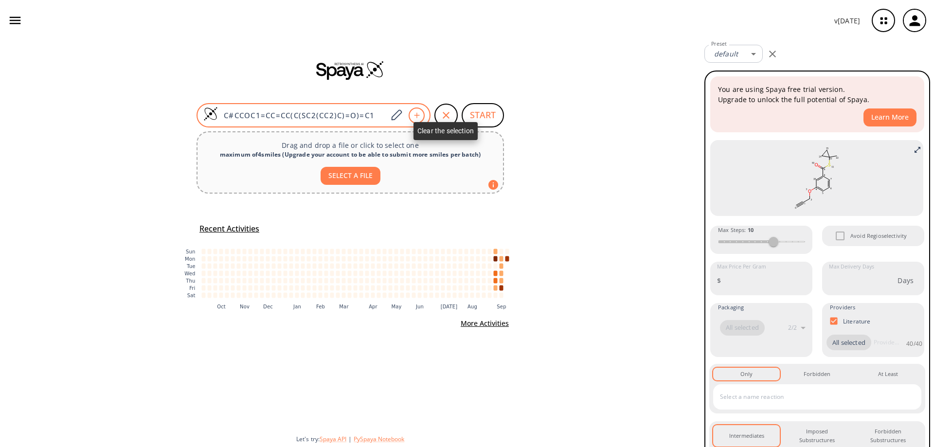
click at [450, 116] on icon "button" at bounding box center [446, 115] width 12 height 12
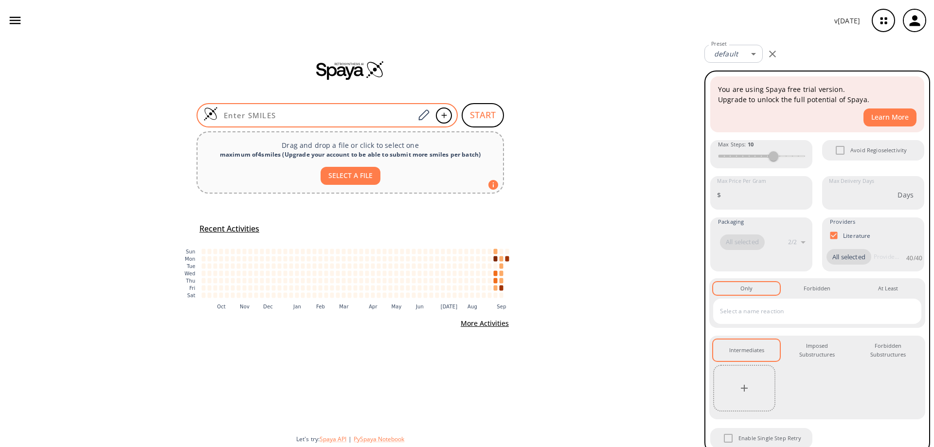
click at [300, 115] on input at bounding box center [316, 115] width 197 height 10
paste input "O=C(OC)C1C=CCNC1"
type input "O=C(OC)C1C=CCNC1"
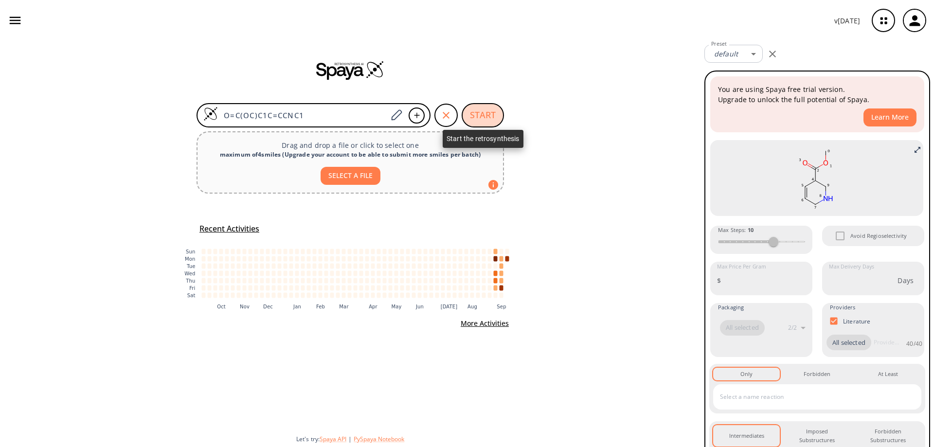
click at [482, 114] on button "START" at bounding box center [483, 115] width 42 height 24
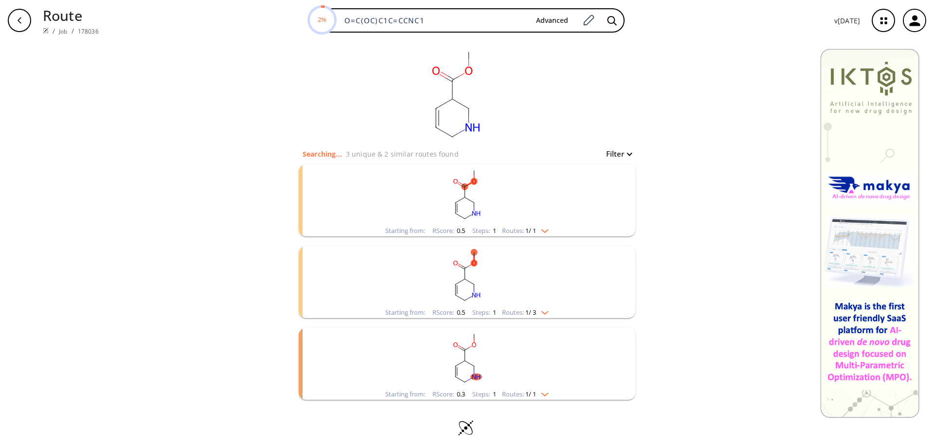
click at [460, 283] on rect "clusters" at bounding box center [467, 276] width 253 height 61
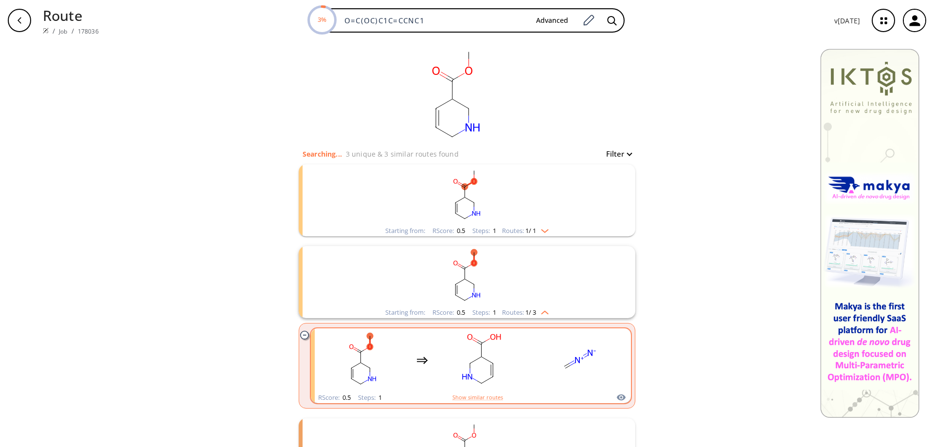
click at [480, 378] on rect "clusters" at bounding box center [482, 360] width 88 height 61
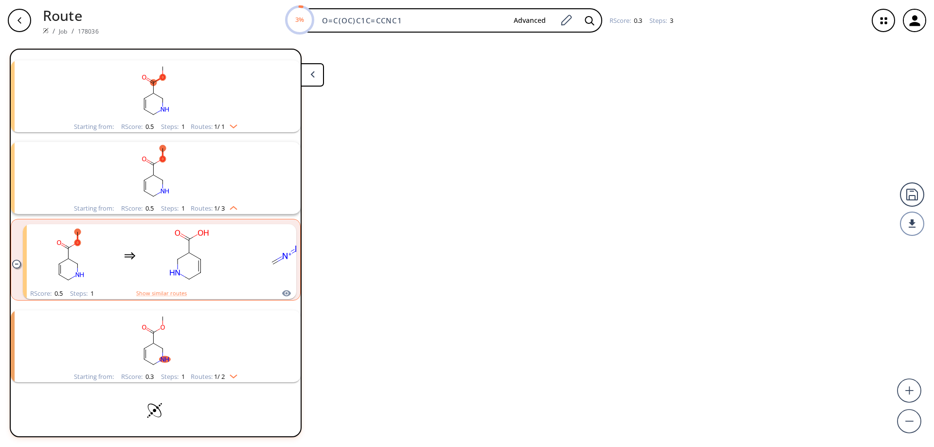
scroll to position [40, 0]
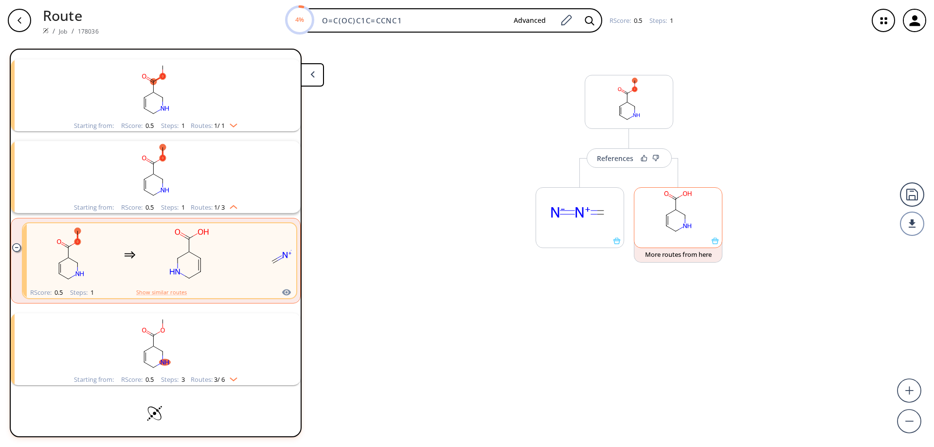
click at [718, 244] on icon at bounding box center [715, 240] width 7 height 7
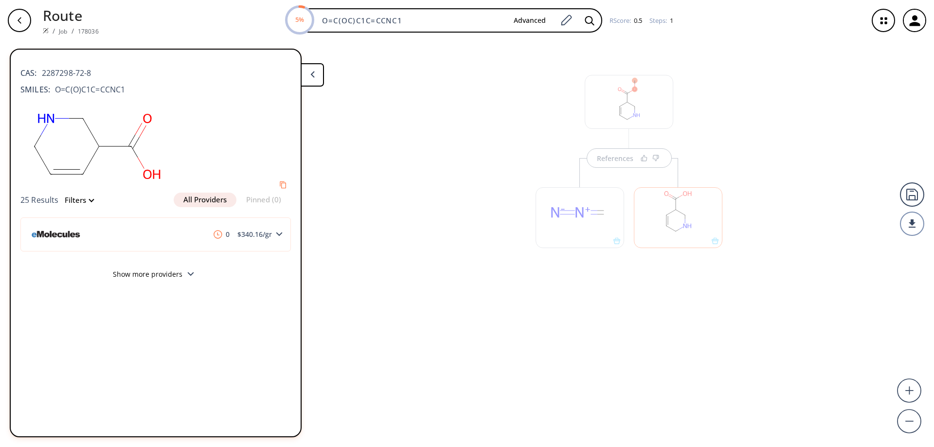
click at [24, 21] on div "button" at bounding box center [19, 20] width 23 height 23
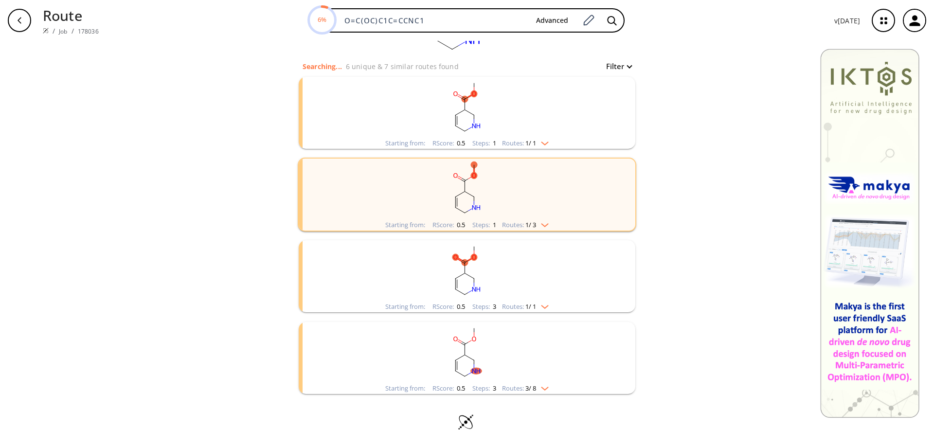
scroll to position [88, 0]
click at [455, 277] on rect "clusters" at bounding box center [467, 270] width 253 height 61
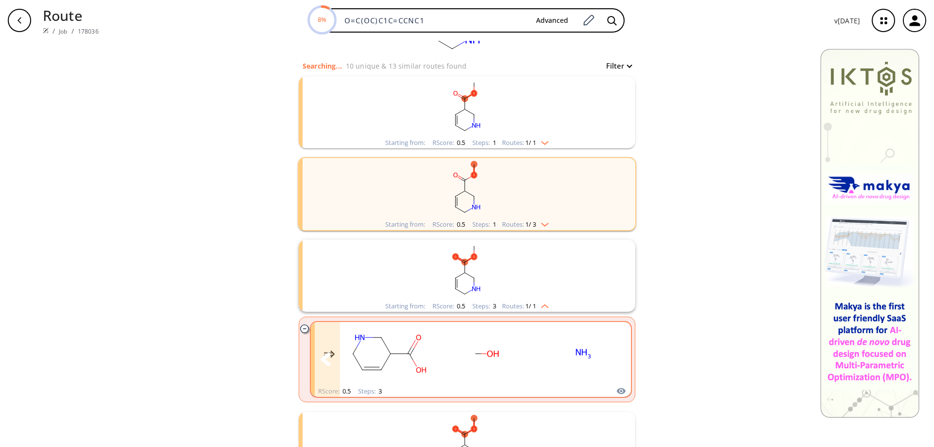
click at [492, 355] on ellipse "clusters" at bounding box center [493, 353] width 16 height 9
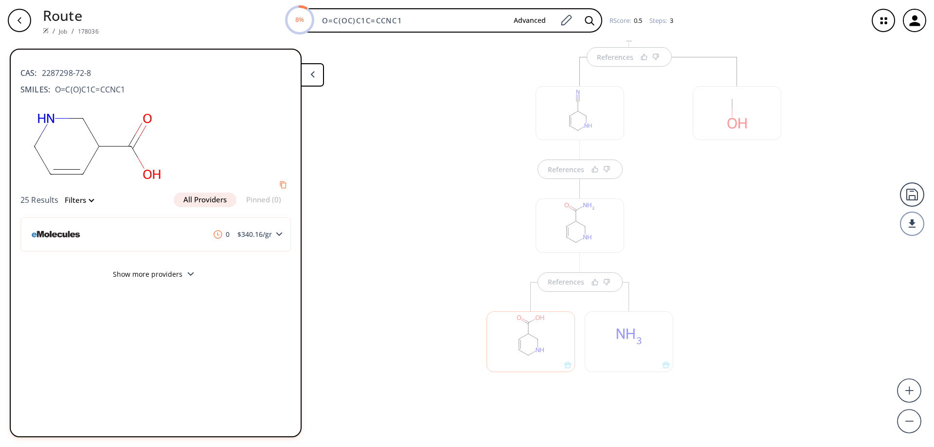
scroll to position [112, 0]
click at [444, 304] on div "References References References" at bounding box center [467, 240] width 934 height 398
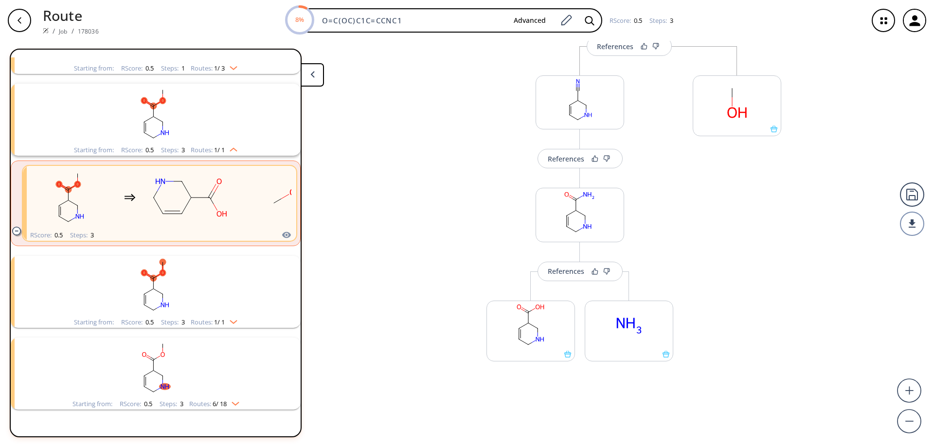
scroll to position [186, 0]
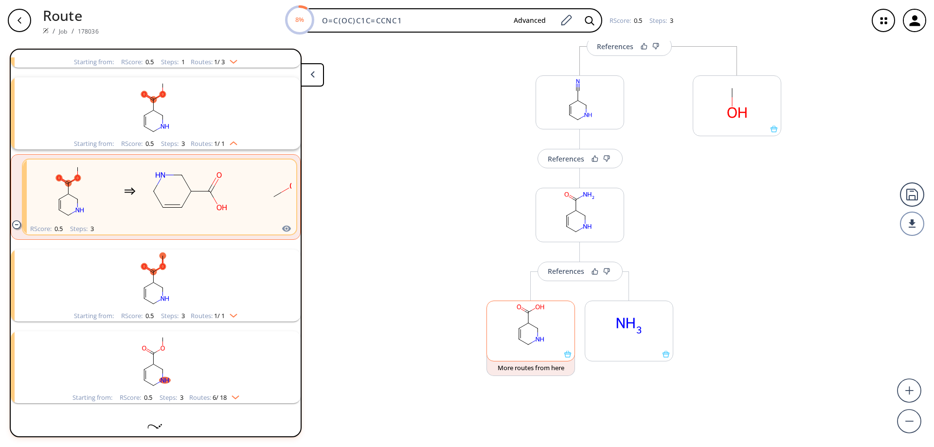
click at [565, 354] on icon at bounding box center [567, 354] width 7 height 7
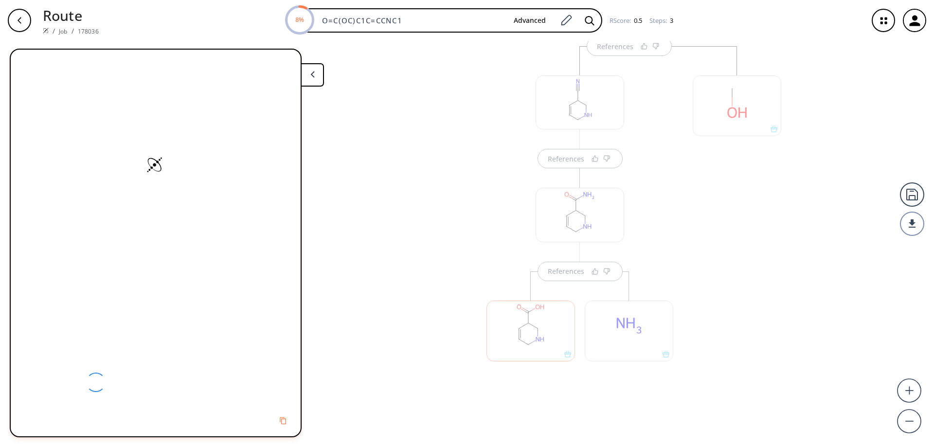
scroll to position [0, 0]
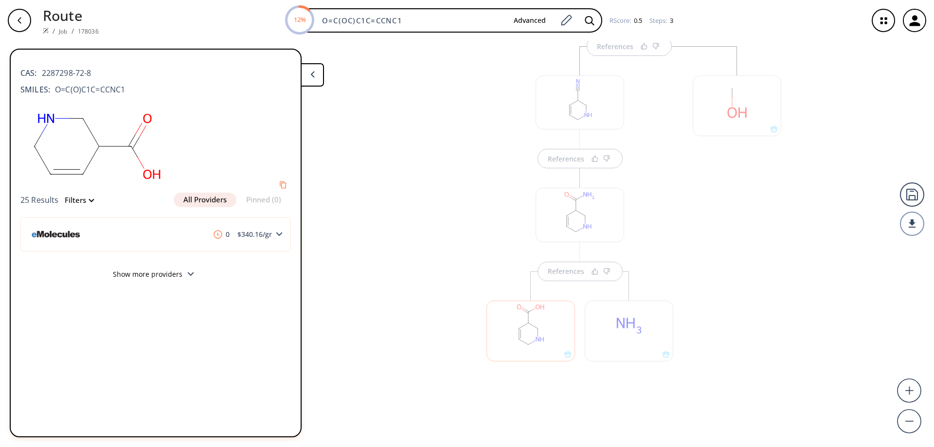
click at [326, 73] on div "References References References" at bounding box center [467, 240] width 934 height 398
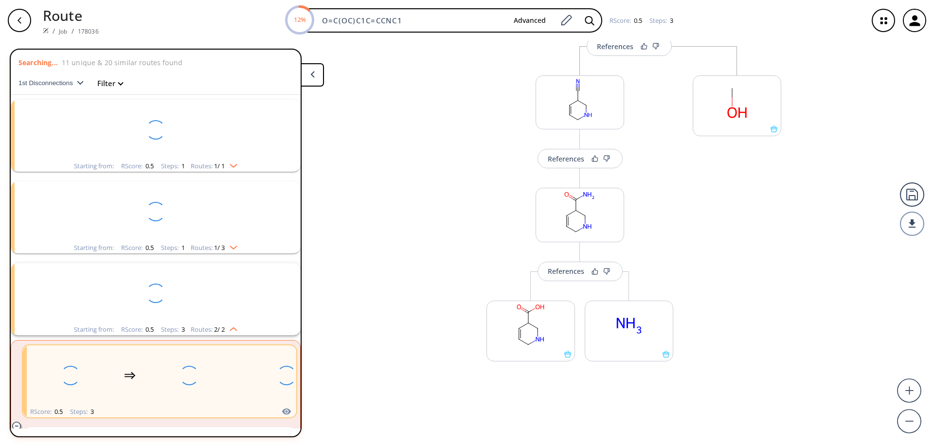
scroll to position [129, 0]
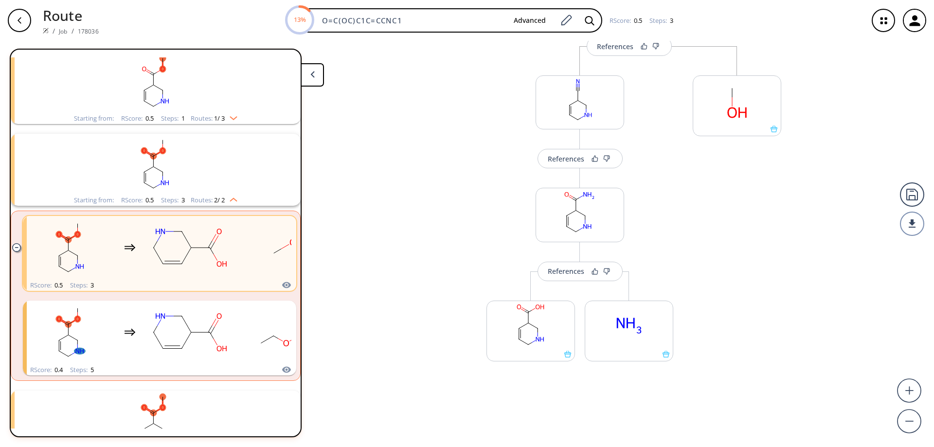
click at [319, 75] on button at bounding box center [312, 74] width 23 height 23
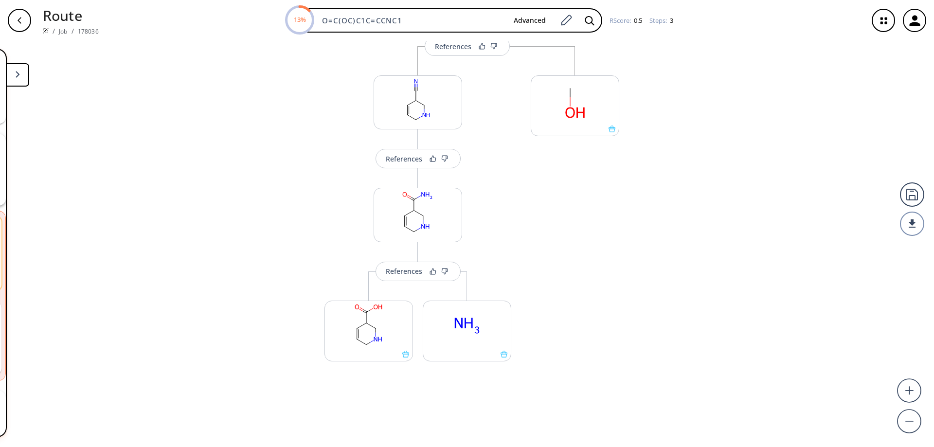
click at [21, 25] on div "button" at bounding box center [19, 20] width 23 height 23
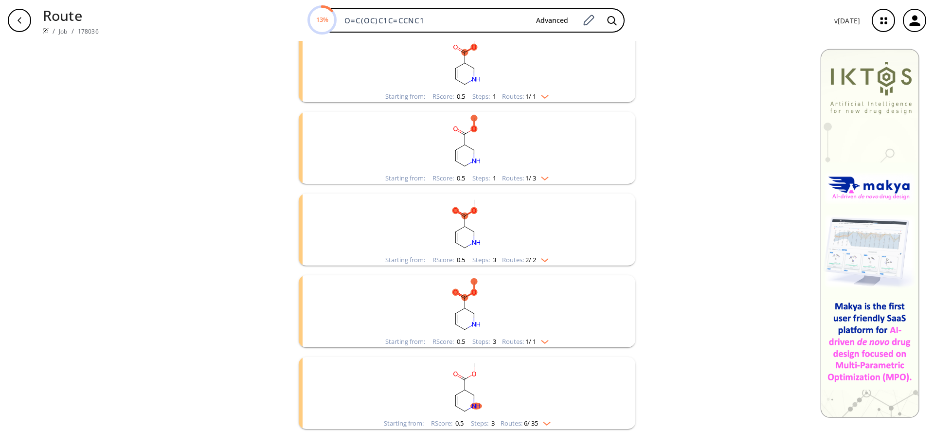
scroll to position [170, 0]
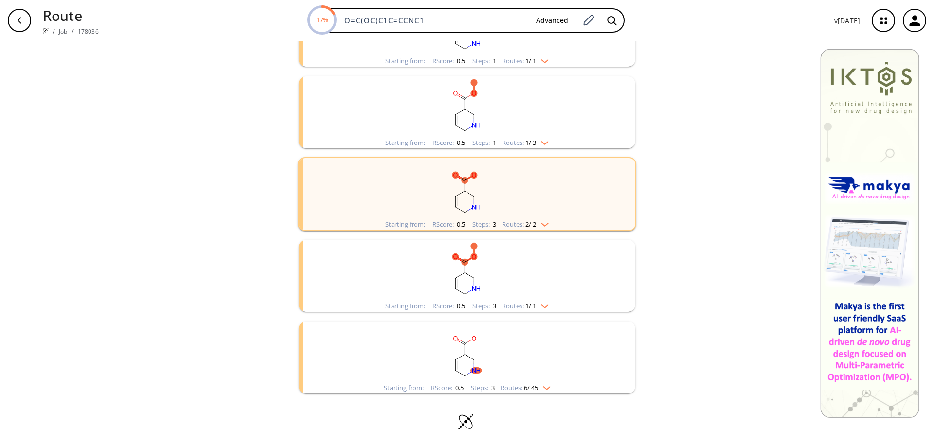
click at [463, 284] on rect "clusters" at bounding box center [467, 270] width 253 height 61
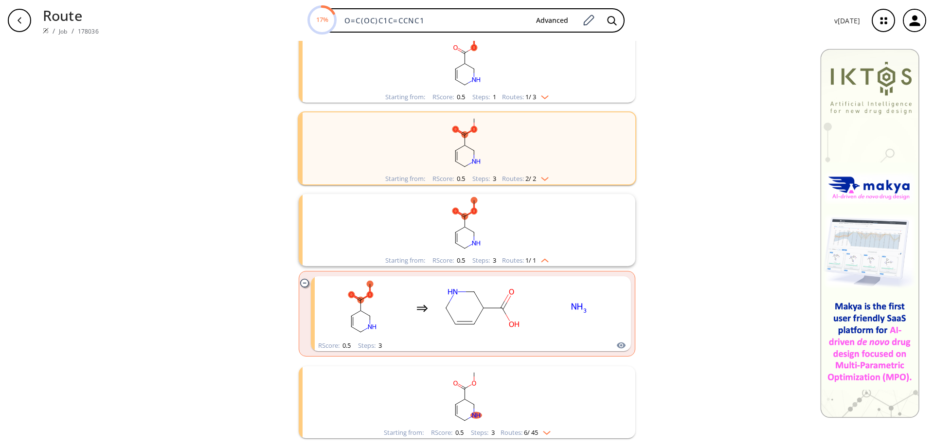
scroll to position [260, 0]
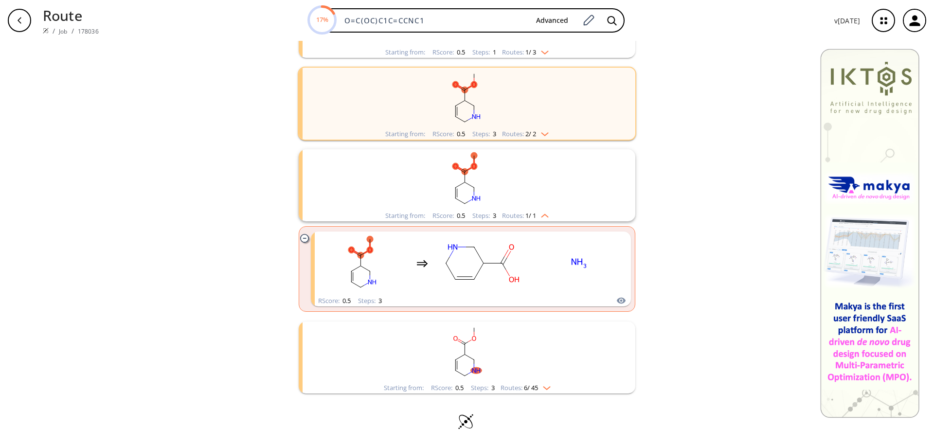
click at [463, 345] on ellipse "clusters" at bounding box center [465, 344] width 6 height 6
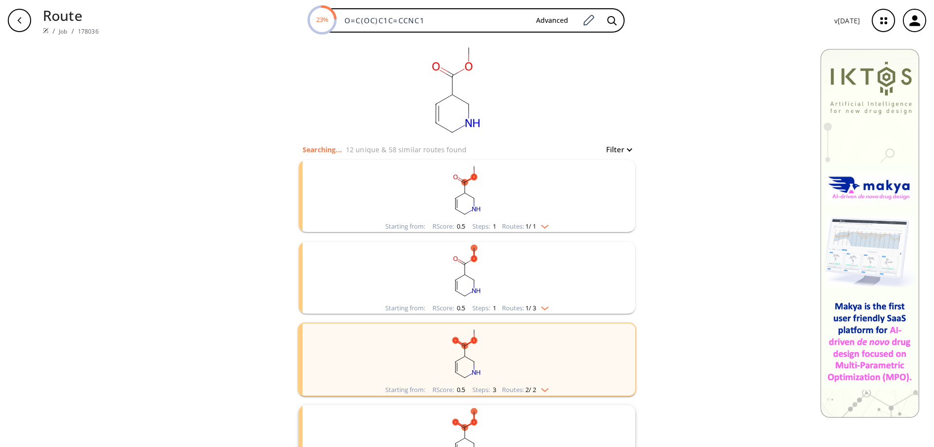
scroll to position [0, 0]
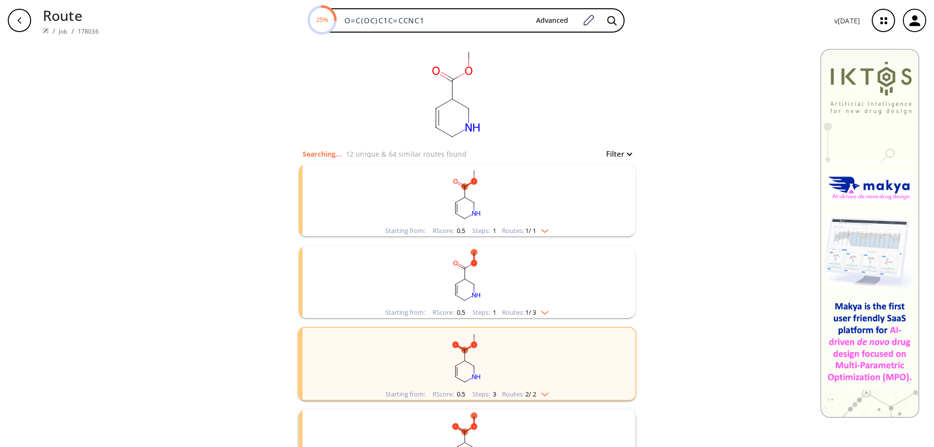
click at [463, 278] on ellipse "clusters" at bounding box center [465, 279] width 6 height 6
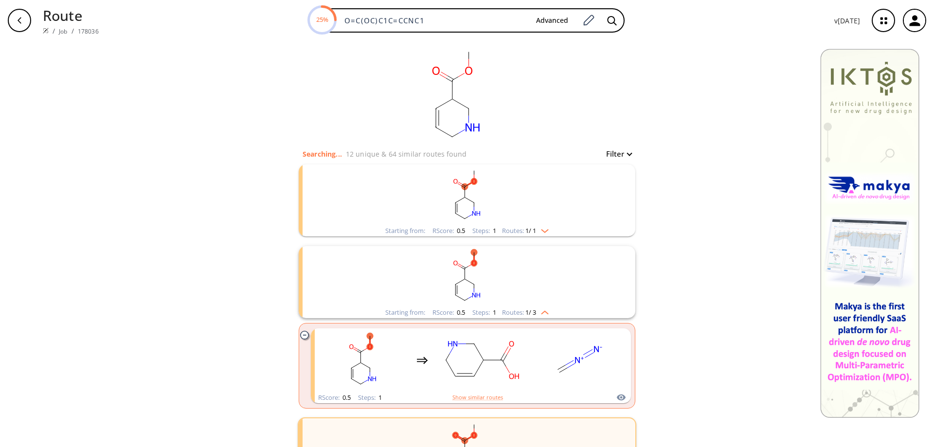
click at [486, 191] on rect "clusters" at bounding box center [467, 194] width 253 height 61
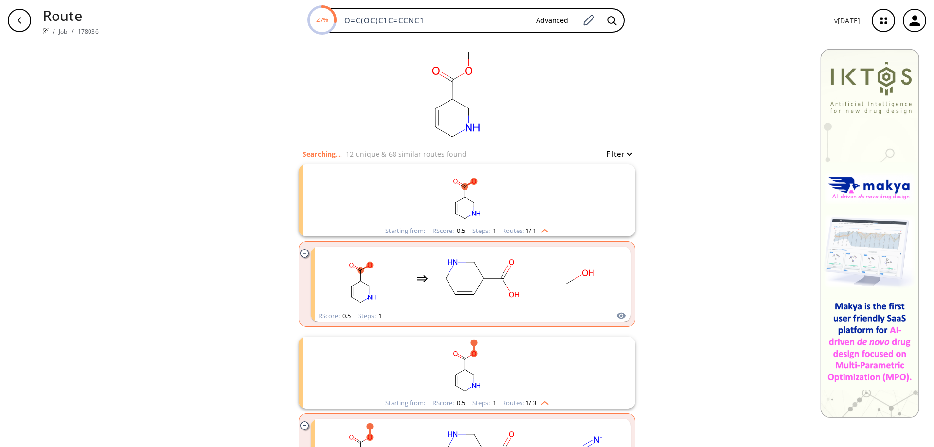
click at [46, 31] on img at bounding box center [46, 31] width 6 height 6
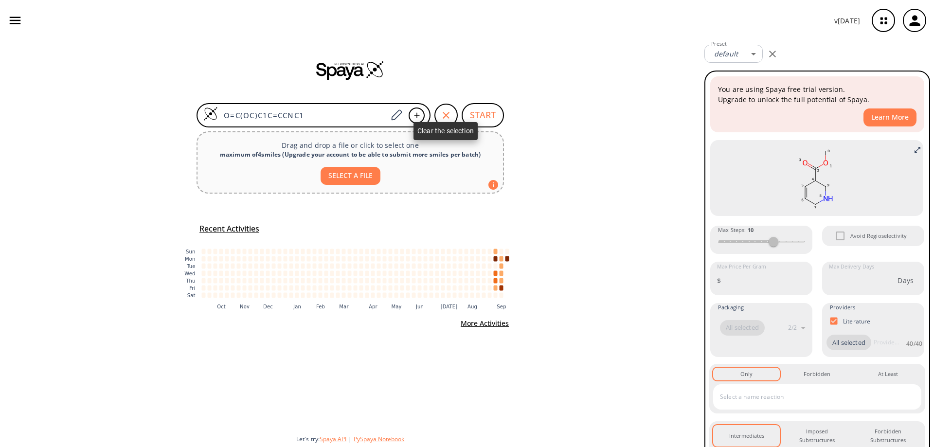
click at [440, 112] on div "button" at bounding box center [445, 115] width 23 height 23
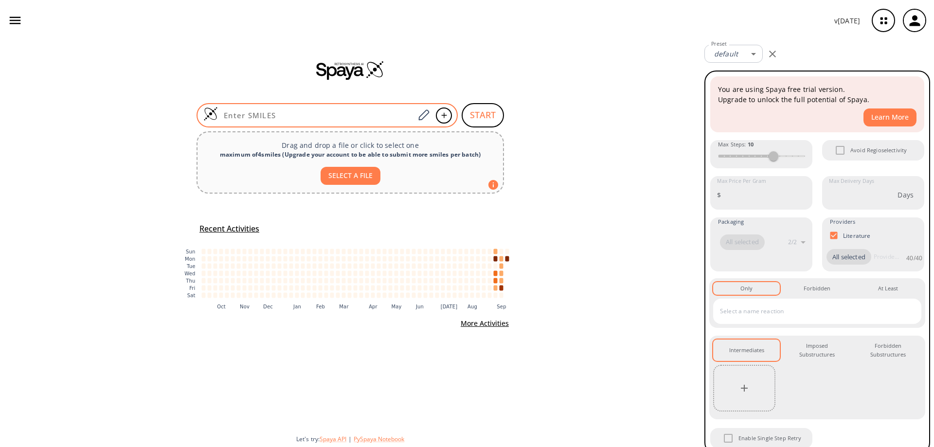
click at [322, 116] on input at bounding box center [316, 115] width 197 height 10
paste input "O=C(OC(C)(C)C)C1C=CCNC1"
type input "O=C(OC(C)(C)C)C1C=CCNC1"
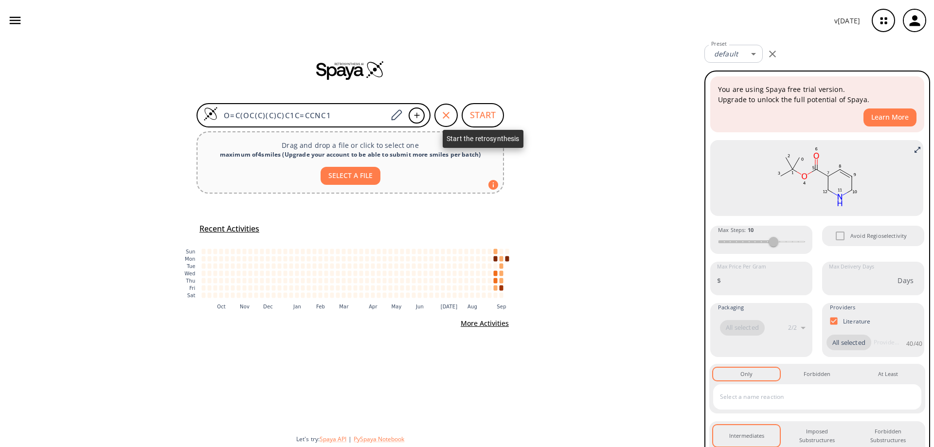
click at [482, 117] on button "START" at bounding box center [483, 115] width 42 height 24
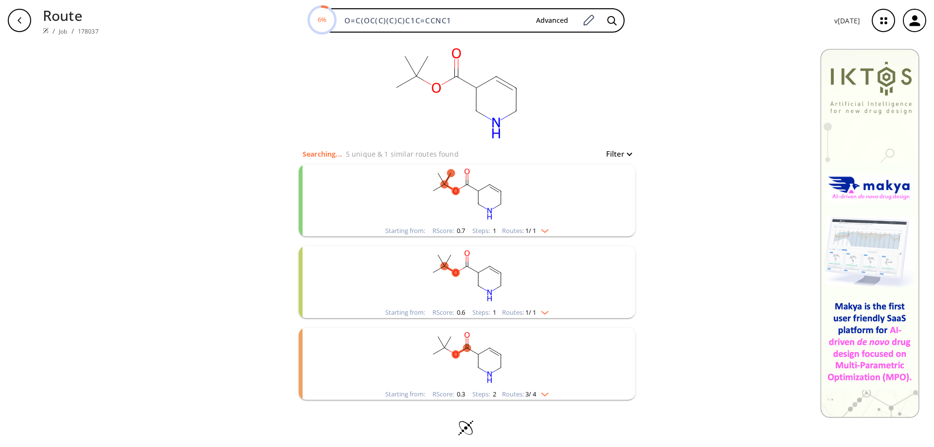
click at [488, 284] on rect "clusters" at bounding box center [467, 276] width 253 height 61
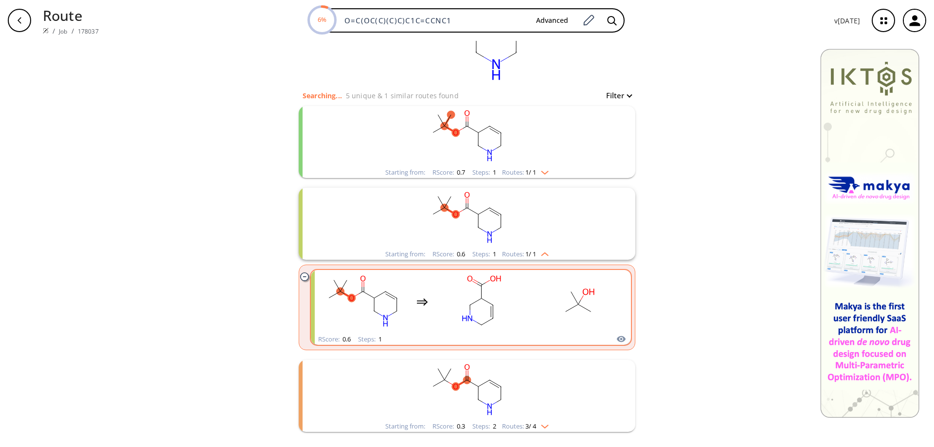
scroll to position [97, 0]
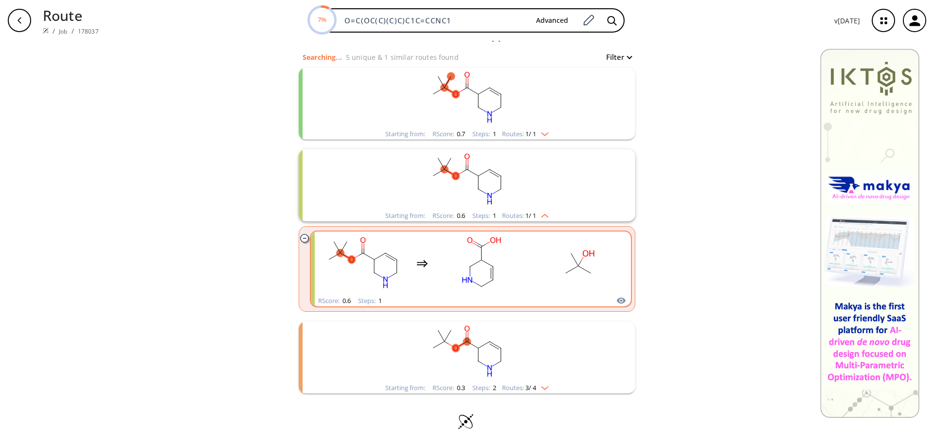
click at [479, 265] on rect "clusters" at bounding box center [482, 263] width 88 height 61
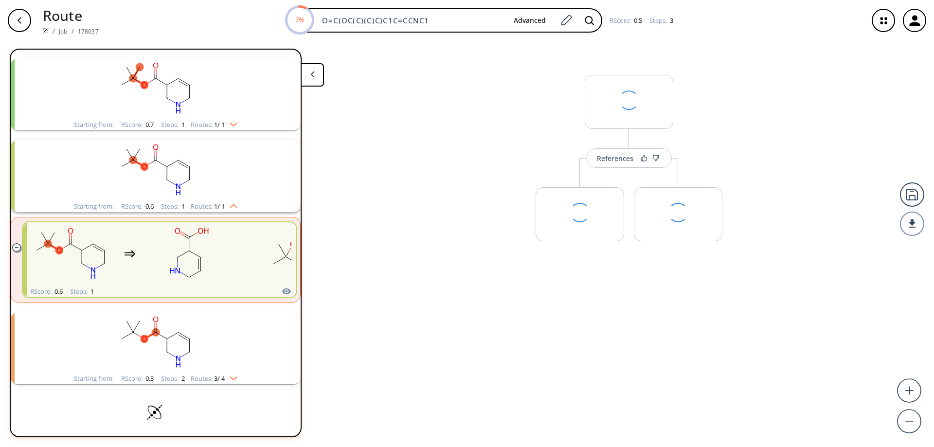
scroll to position [42, 0]
click at [715, 244] on icon at bounding box center [715, 240] width 7 height 7
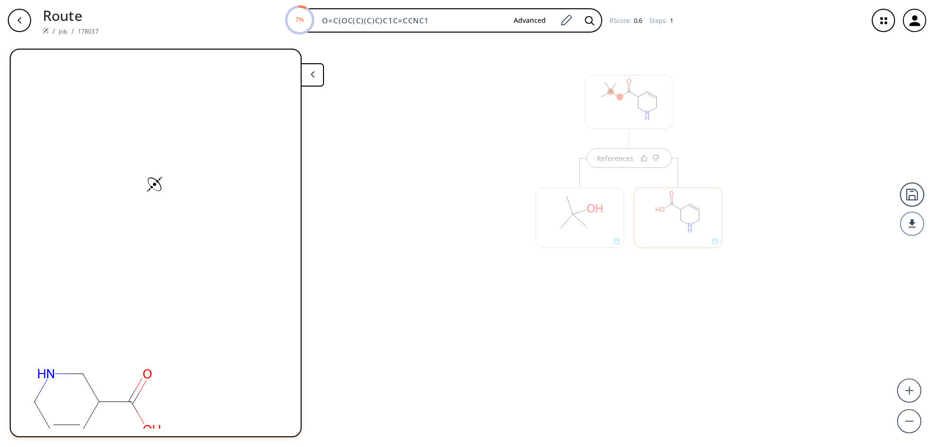
scroll to position [0, 0]
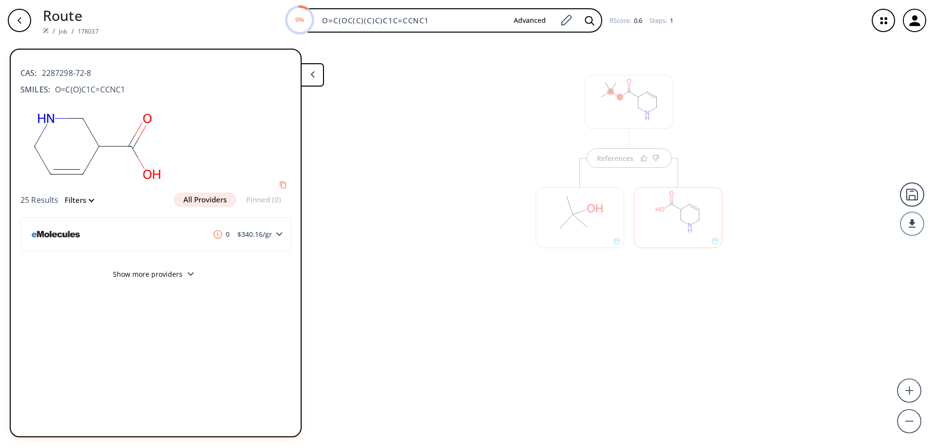
click at [18, 20] on icon "button" at bounding box center [20, 21] width 8 height 8
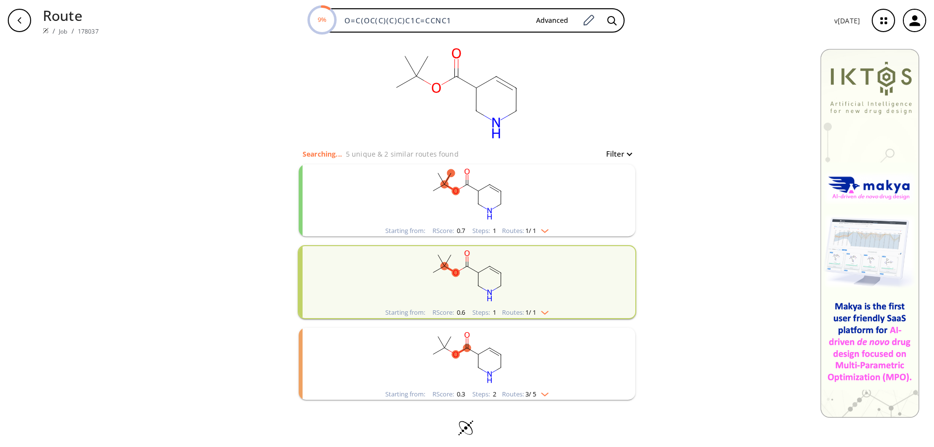
click at [485, 367] on rect "clusters" at bounding box center [467, 358] width 253 height 61
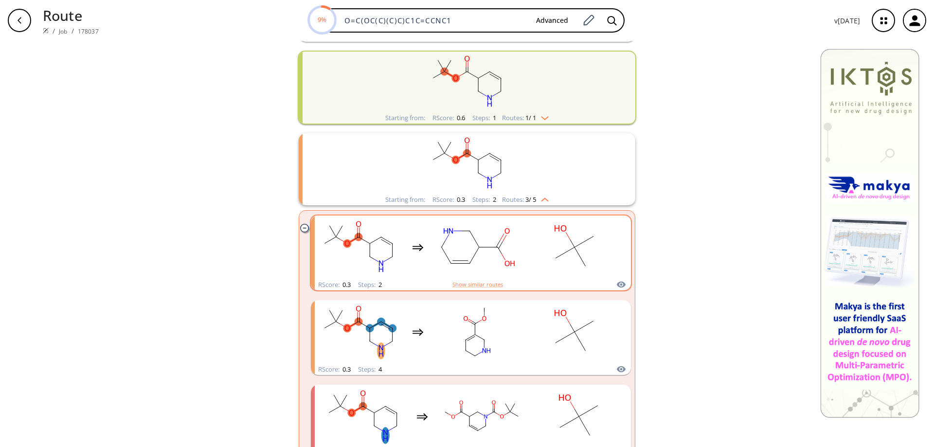
scroll to position [266, 0]
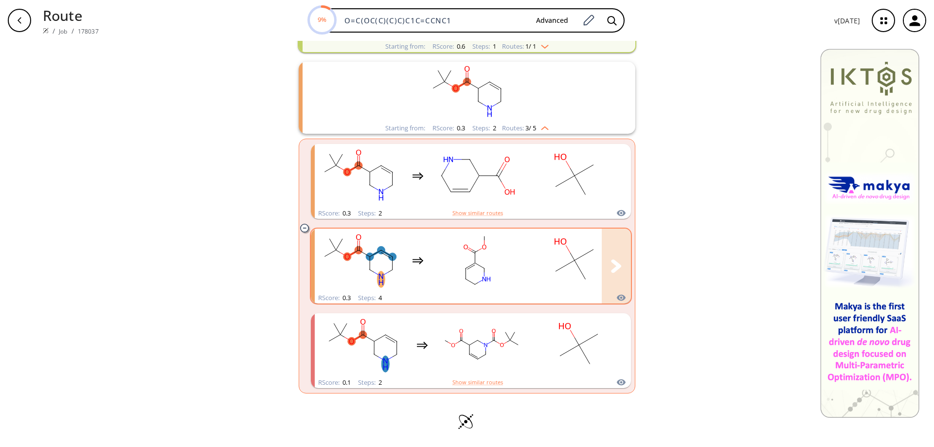
click at [470, 274] on rect "clusters" at bounding box center [478, 260] width 88 height 61
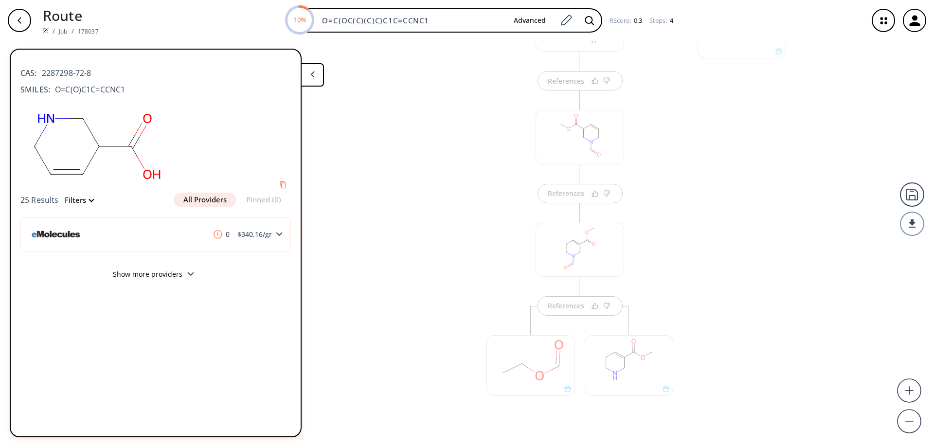
scroll to position [195, 0]
click at [740, 308] on div at bounding box center [742, 217] width 98 height 506
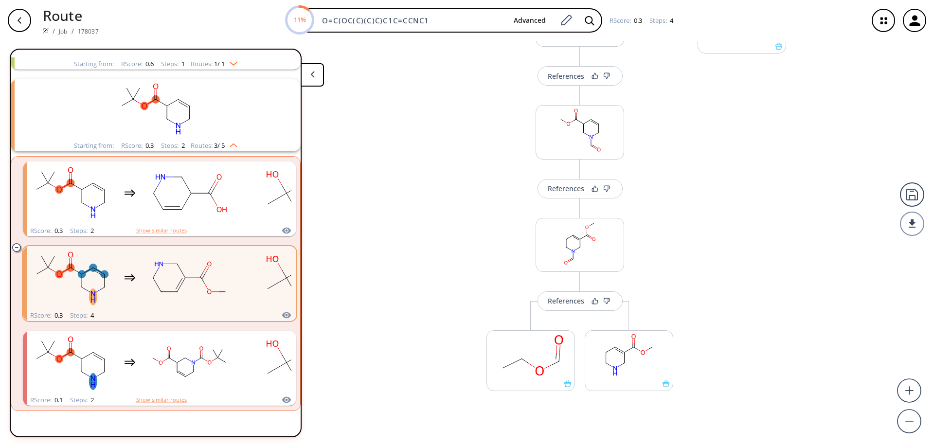
scroll to position [191, 0]
